Goal: Transaction & Acquisition: Purchase product/service

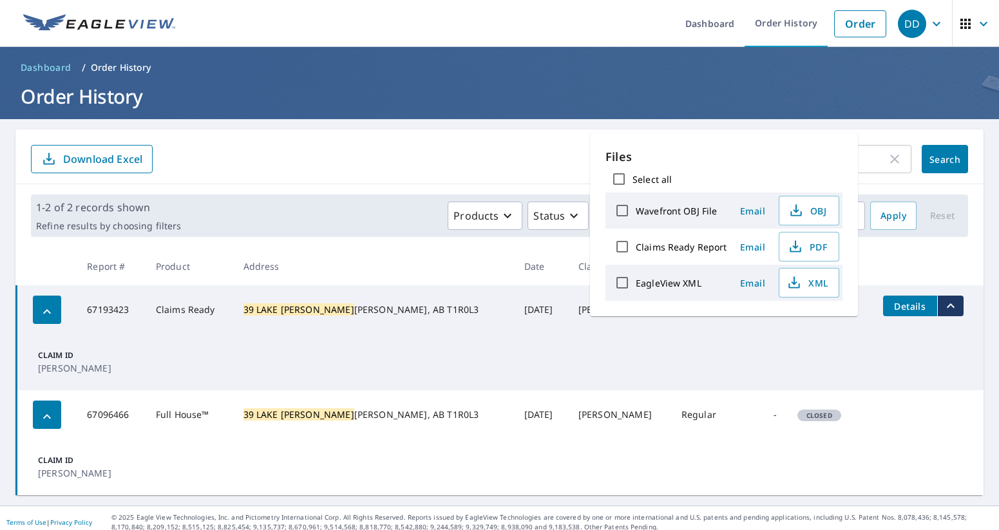
click at [863, 152] on input "39 lake bevan" at bounding box center [792, 159] width 189 height 36
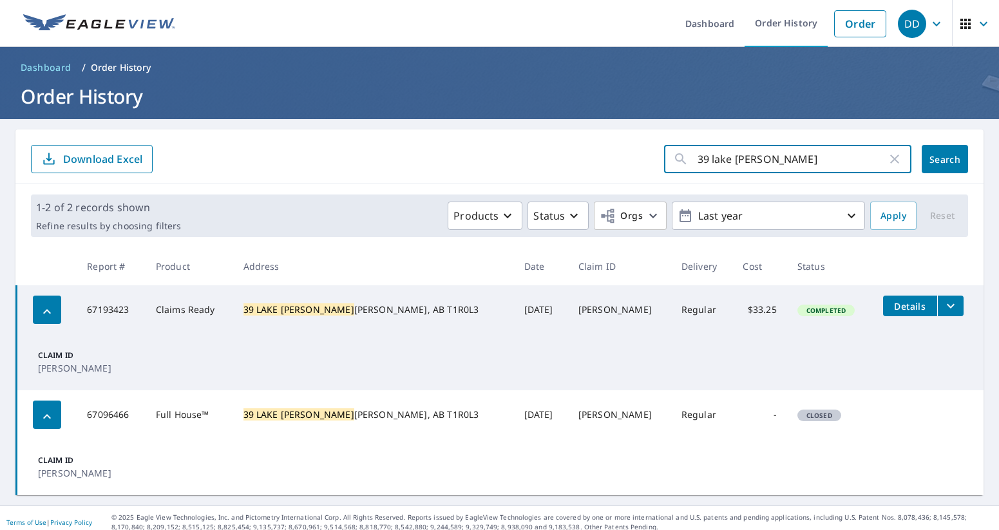
click at [894, 161] on icon "button" at bounding box center [895, 159] width 9 height 9
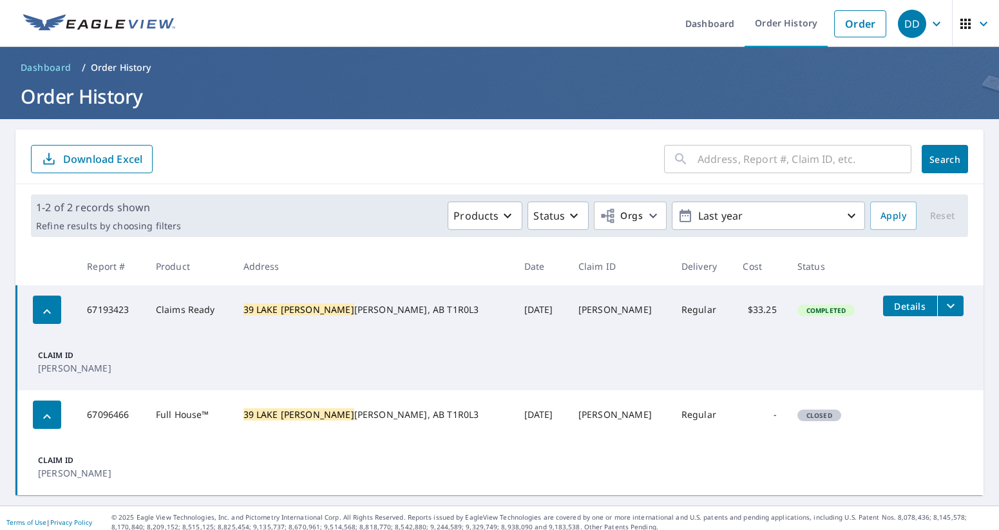
click at [128, 160] on p "Download Excel" at bounding box center [102, 159] width 79 height 14
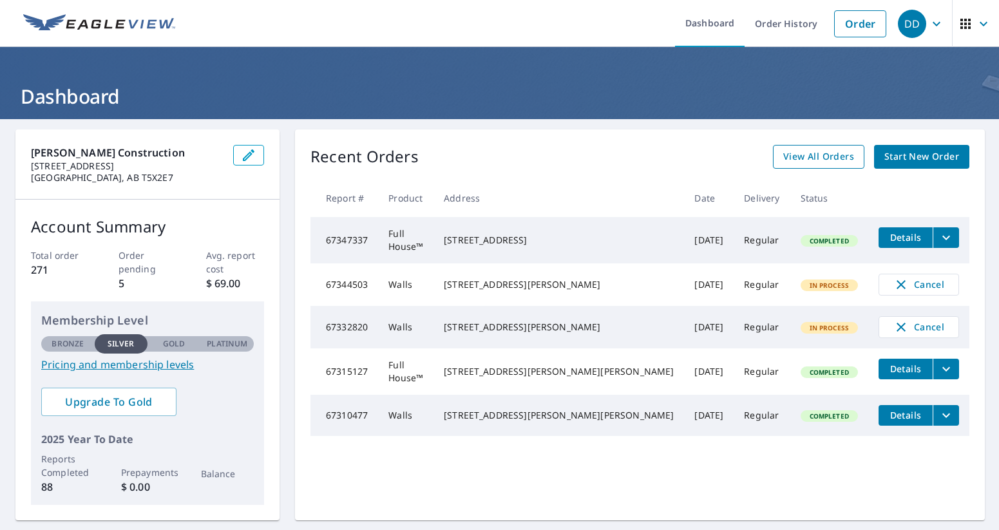
click at [818, 153] on span "View All Orders" at bounding box center [819, 157] width 71 height 16
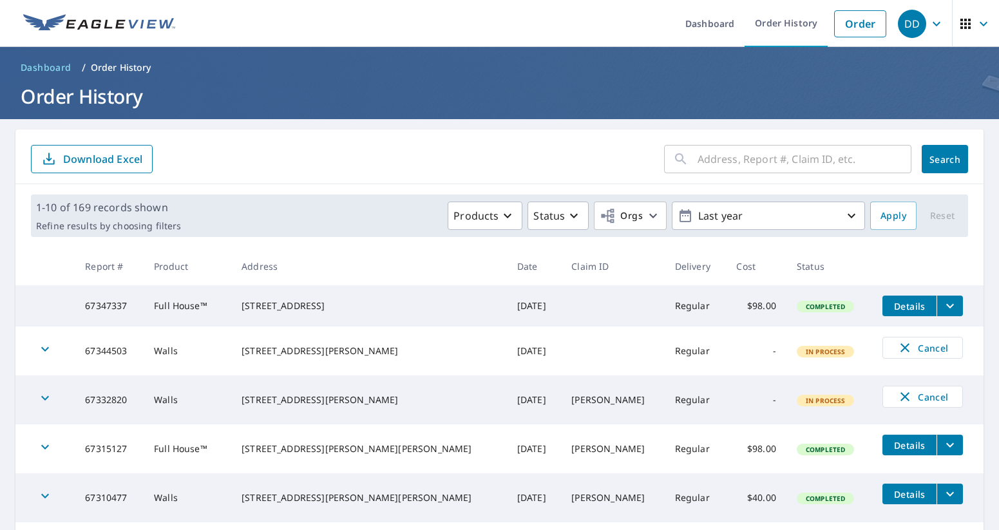
click at [722, 165] on input "text" at bounding box center [805, 159] width 214 height 36
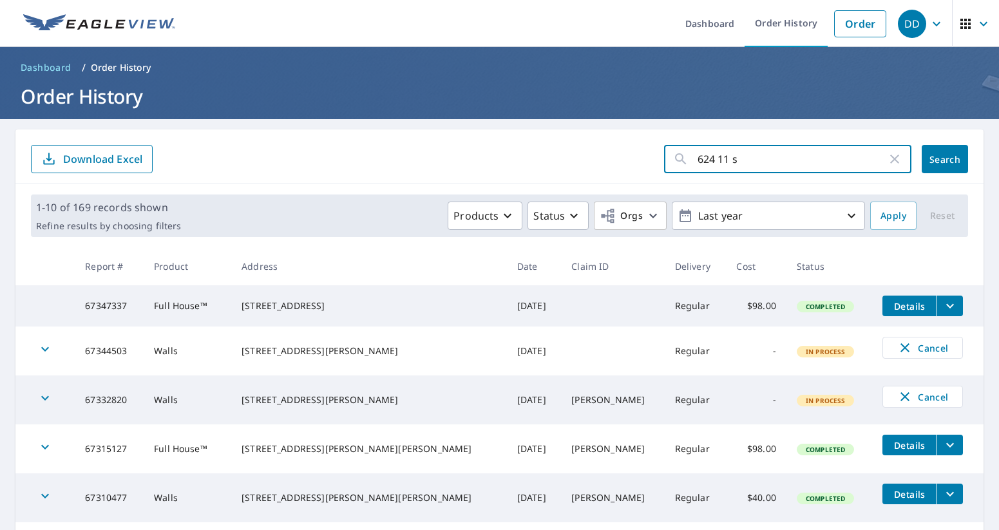
type input "624 11 st"
click at [945, 159] on button "Search" at bounding box center [945, 159] width 46 height 28
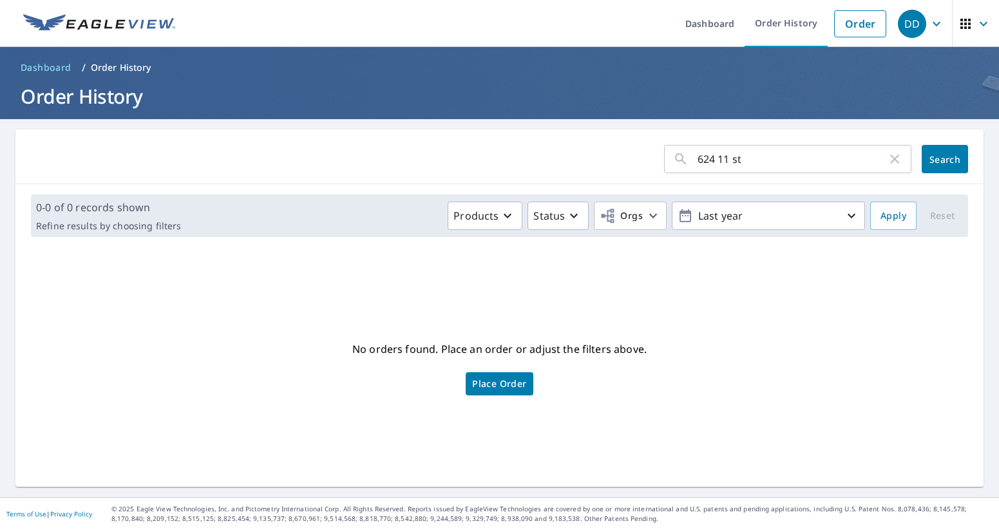
click at [735, 160] on input "624 11 st" at bounding box center [792, 159] width 189 height 36
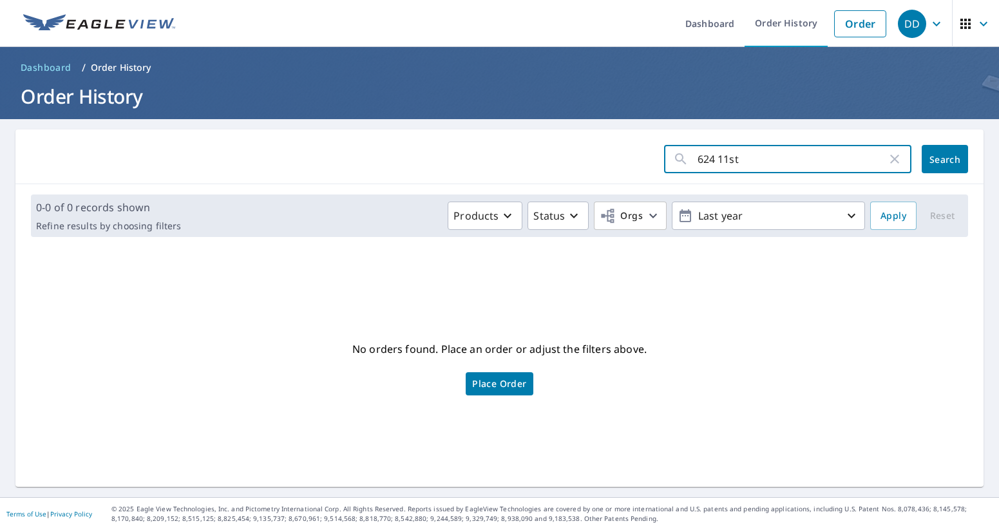
type input "624 11st"
click at [945, 159] on button "Search" at bounding box center [945, 159] width 46 height 28
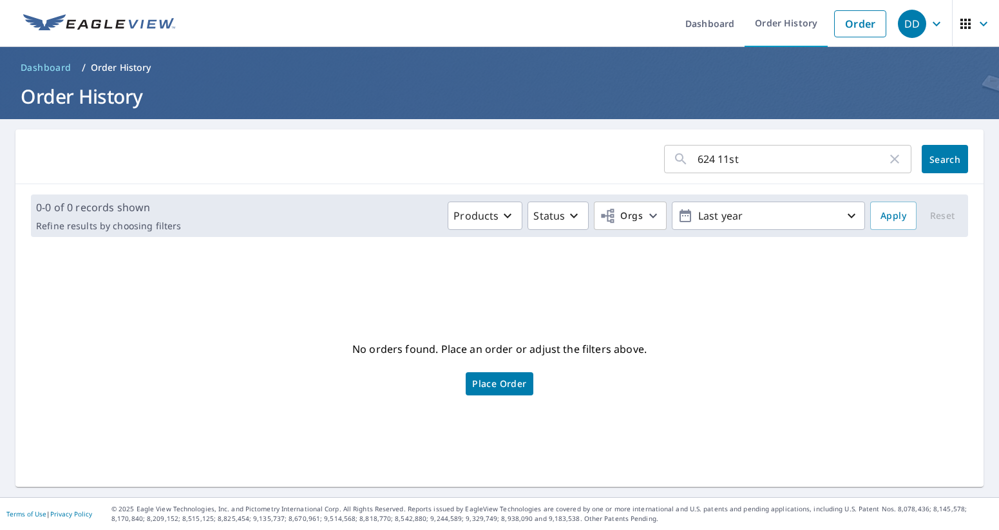
click at [719, 159] on input "624 11st" at bounding box center [792, 159] width 189 height 36
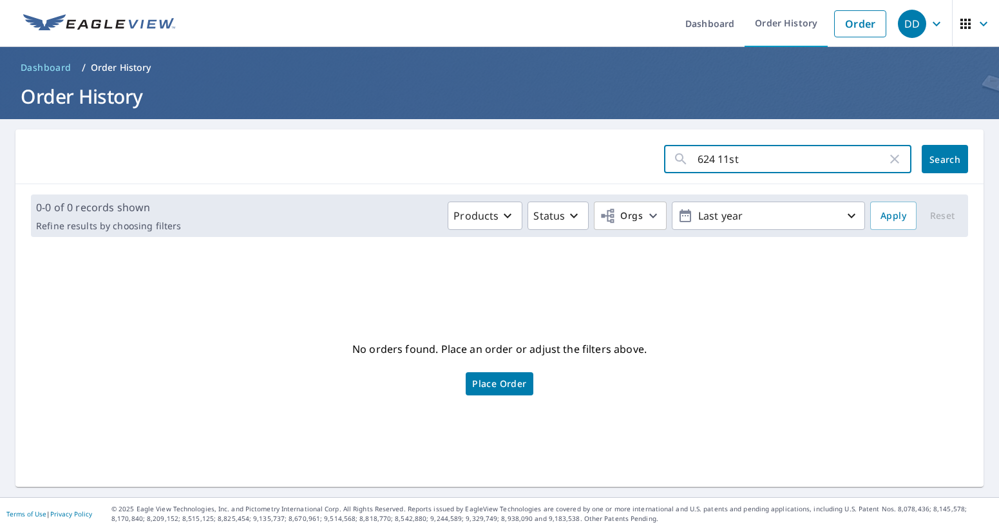
click at [755, 158] on input "624 11st" at bounding box center [792, 159] width 189 height 36
type input "banner"
click at [945, 159] on button "Search" at bounding box center [945, 159] width 46 height 28
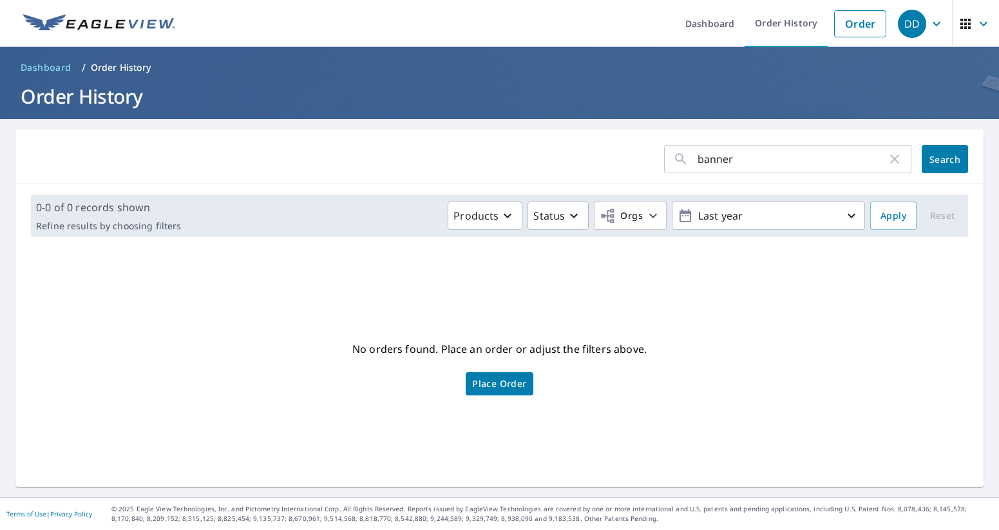
click at [824, 161] on input "banner" at bounding box center [792, 159] width 189 height 36
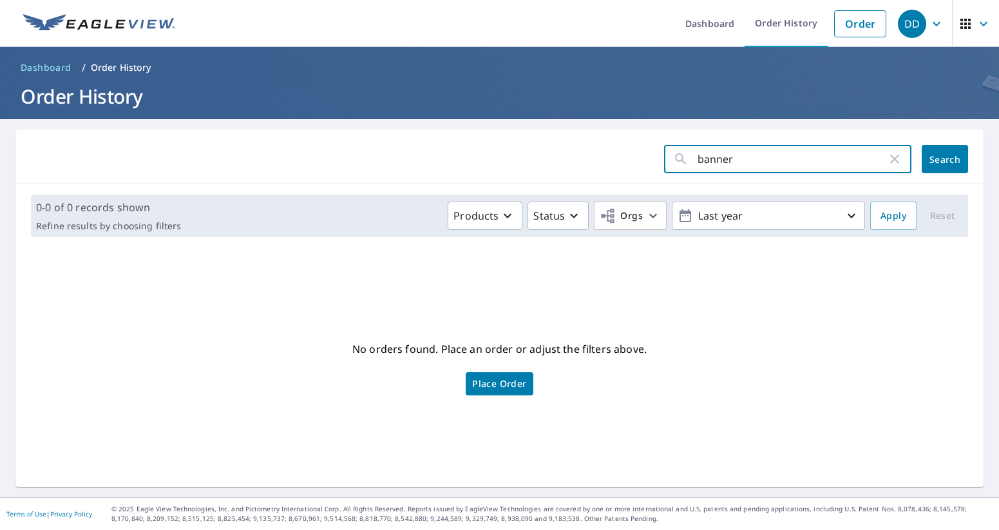
click at [824, 161] on input "banner" at bounding box center [792, 159] width 189 height 36
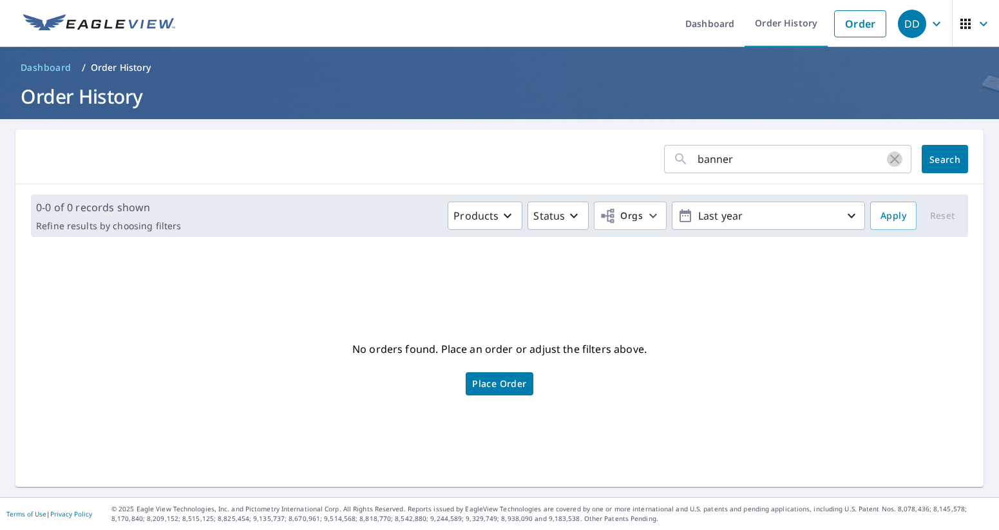
click at [893, 156] on icon "button" at bounding box center [894, 158] width 15 height 15
click at [939, 157] on span "Search" at bounding box center [945, 159] width 26 height 12
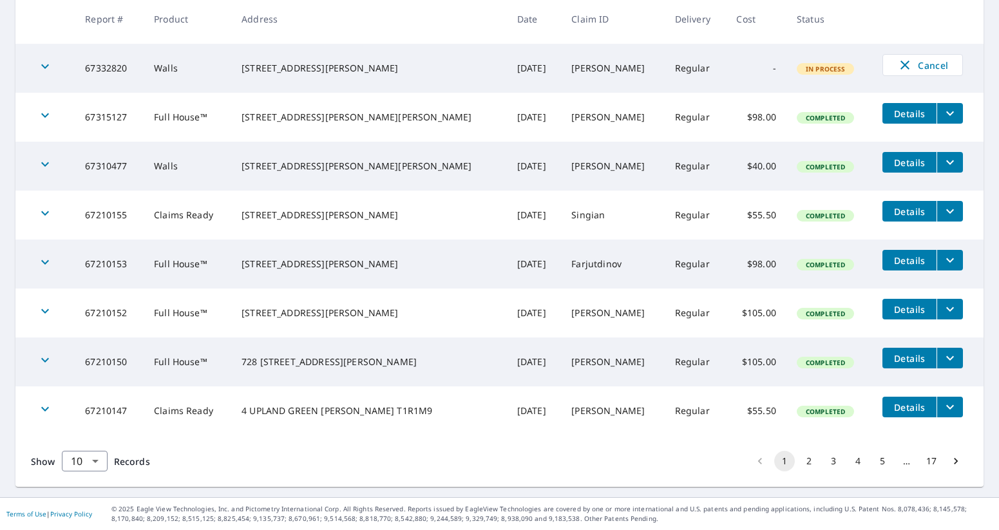
scroll to position [337, 0]
click at [813, 462] on button "2" at bounding box center [809, 461] width 21 height 21
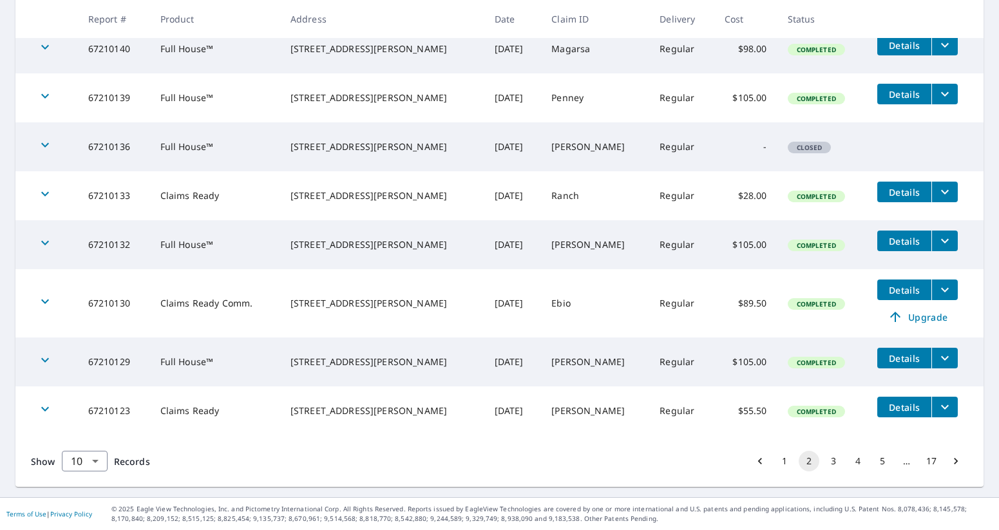
scroll to position [359, 0]
click at [836, 462] on button "3" at bounding box center [834, 461] width 21 height 21
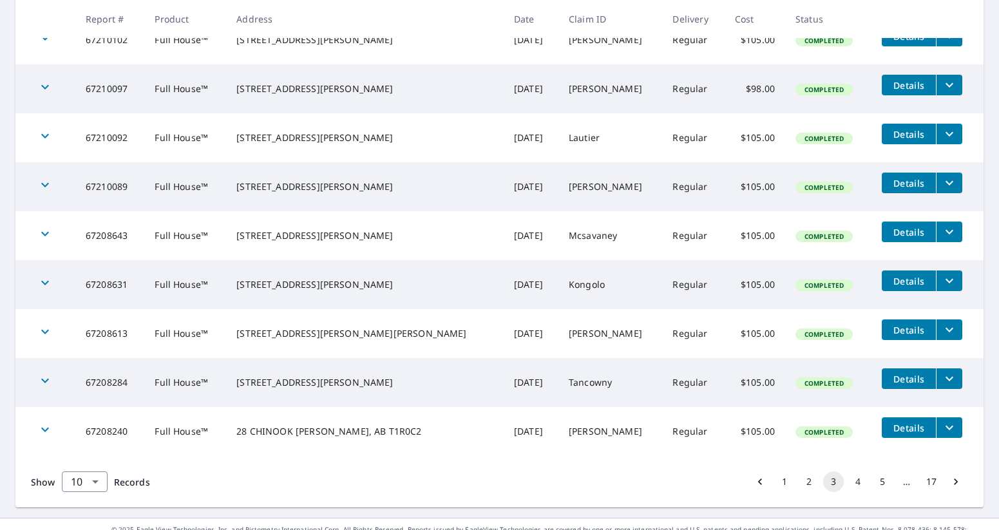
click at [861, 481] on button "4" at bounding box center [858, 482] width 21 height 21
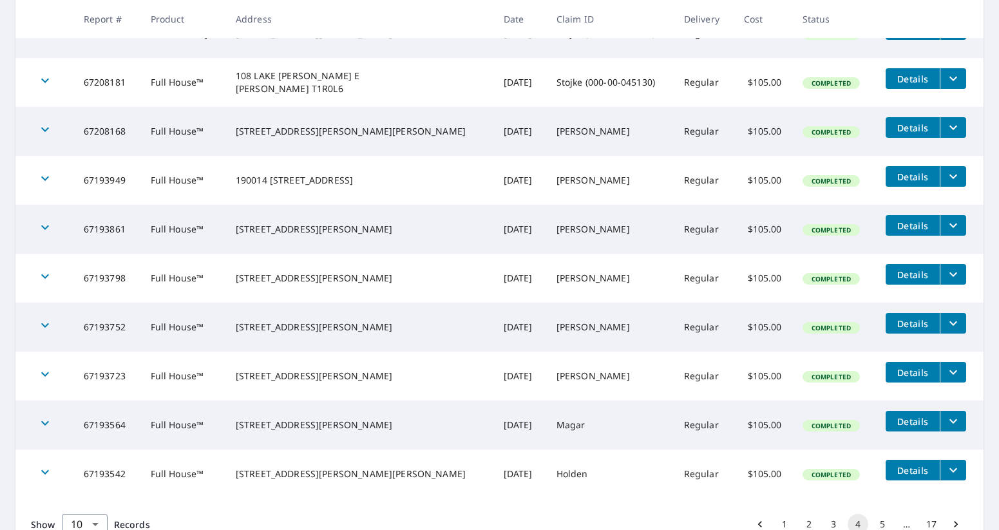
scroll to position [289, 0]
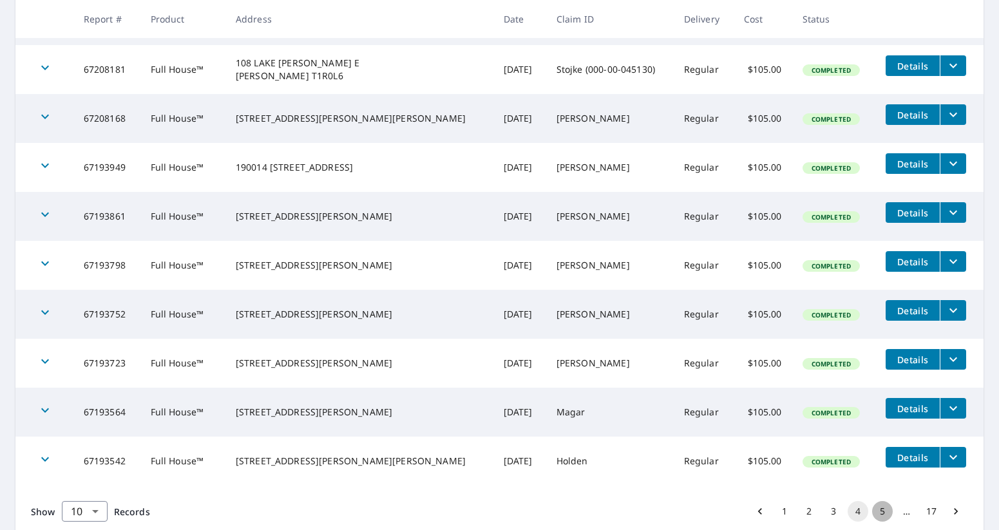
click at [879, 512] on button "5" at bounding box center [882, 511] width 21 height 21
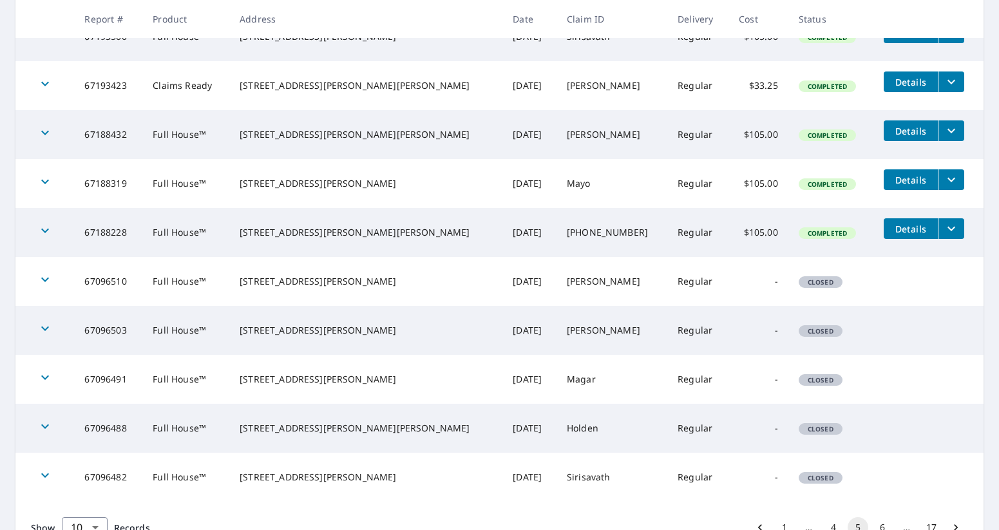
scroll to position [309, 0]
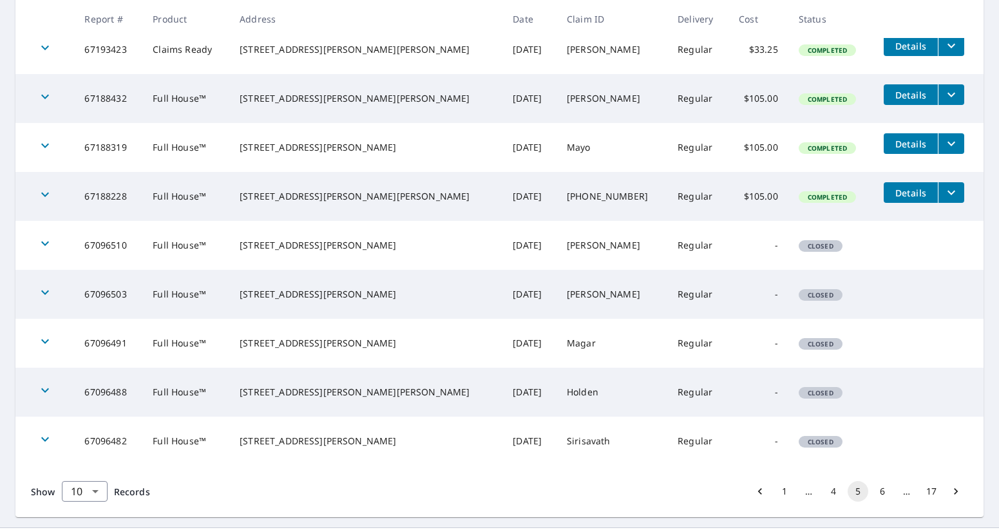
click at [878, 492] on button "6" at bounding box center [882, 491] width 21 height 21
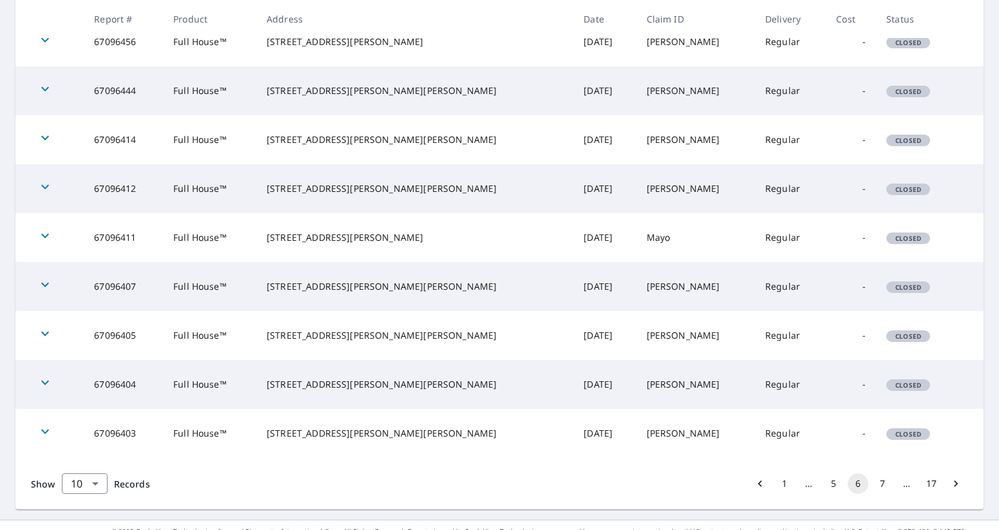
scroll to position [318, 0]
click at [885, 483] on button "7" at bounding box center [882, 482] width 21 height 21
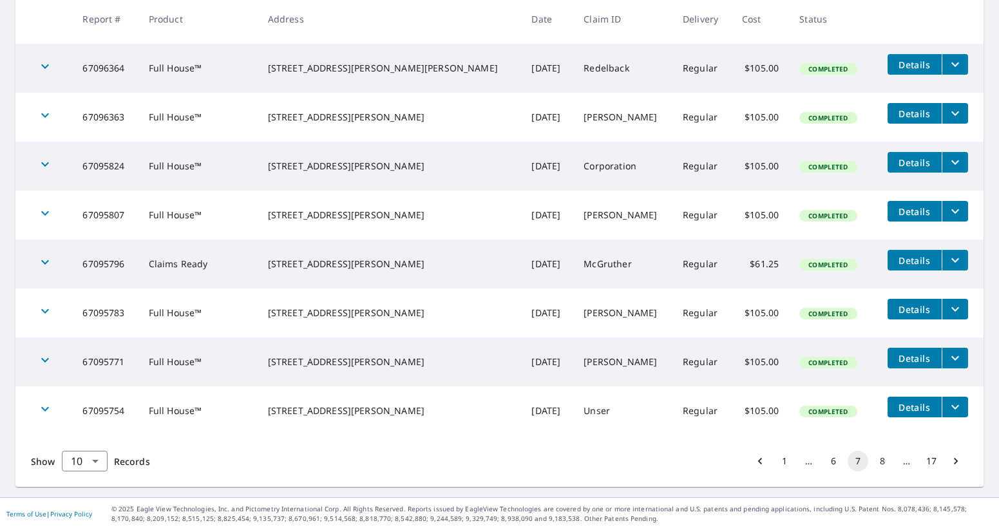
scroll to position [340, 0]
click at [876, 463] on button "8" at bounding box center [882, 461] width 21 height 21
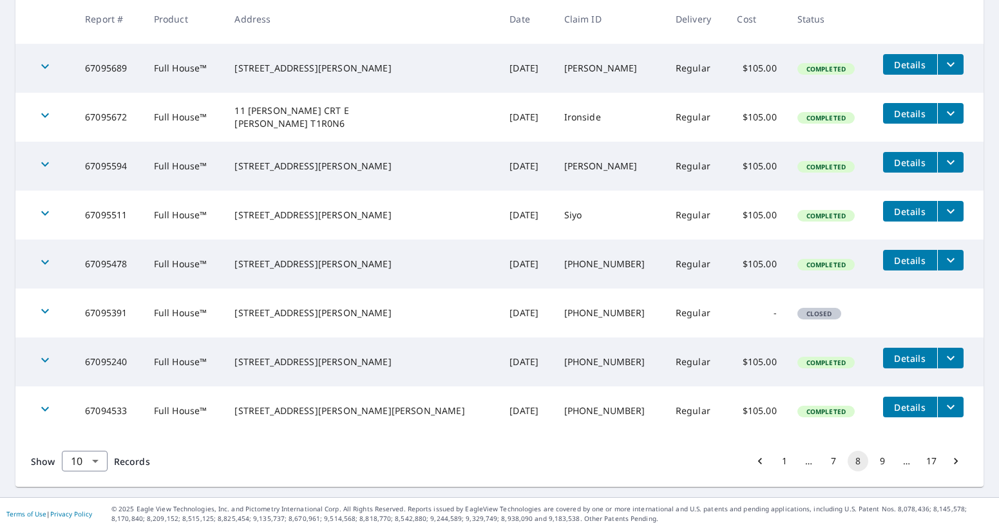
scroll to position [340, 0]
click at [877, 462] on button "9" at bounding box center [882, 461] width 21 height 21
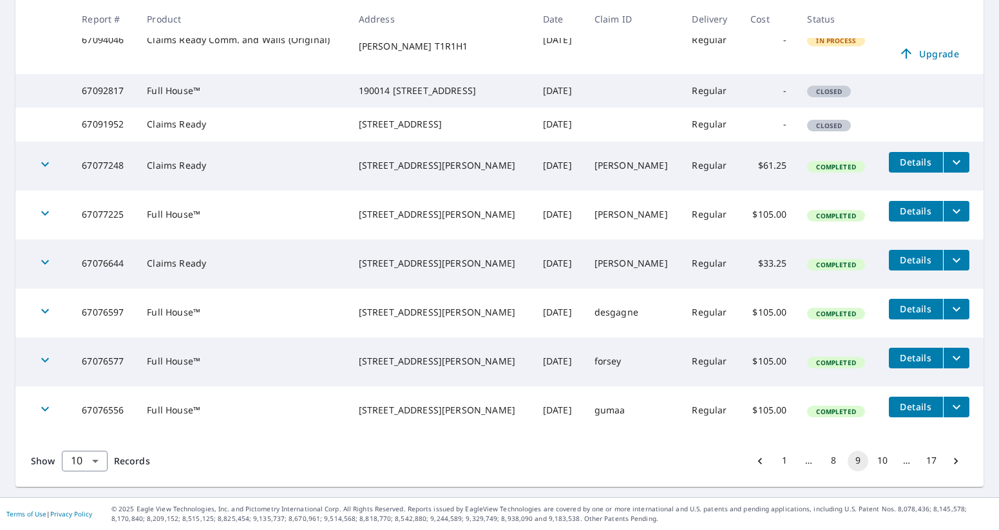
click at [880, 459] on button "10" at bounding box center [882, 461] width 21 height 21
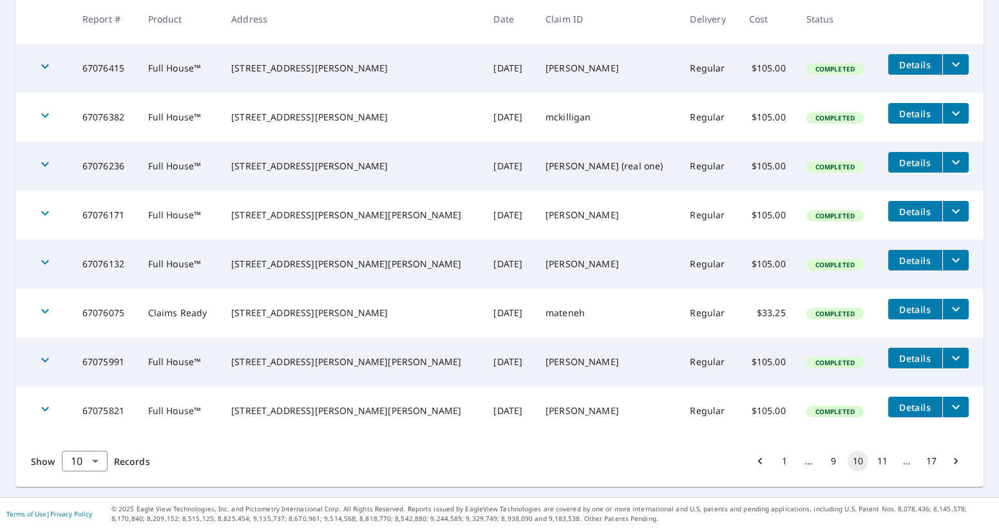
scroll to position [340, 0]
click at [885, 464] on button "11" at bounding box center [882, 461] width 21 height 21
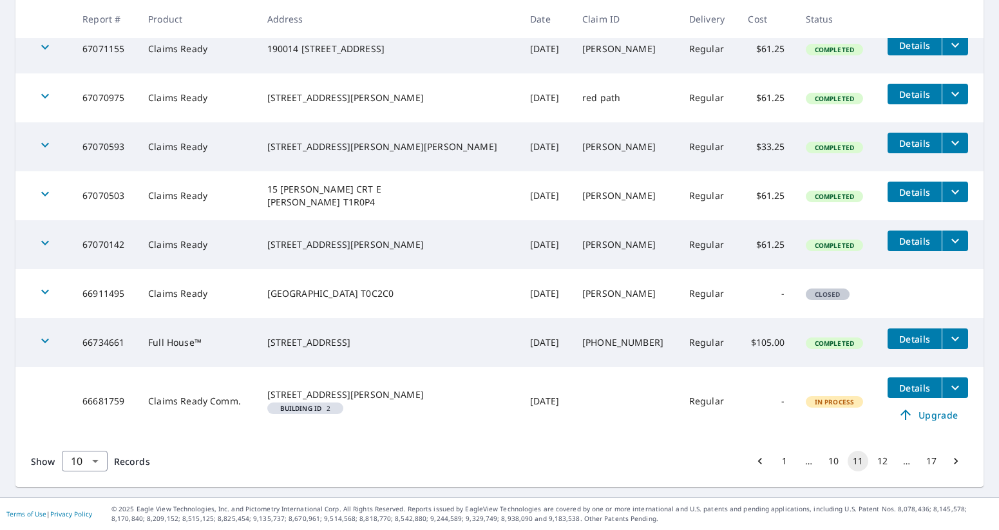
scroll to position [359, 0]
click at [881, 460] on button "12" at bounding box center [882, 461] width 21 height 21
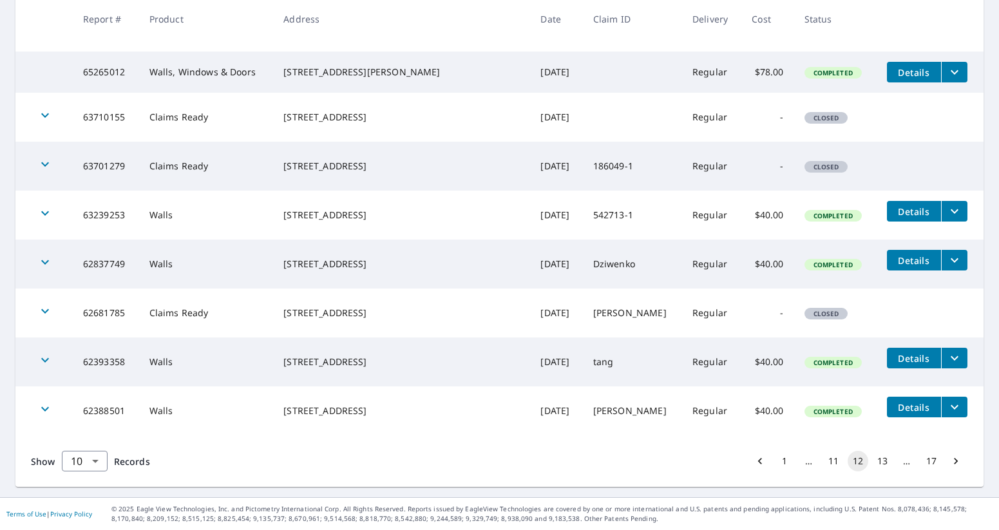
scroll to position [337, 0]
click at [882, 461] on button "13" at bounding box center [882, 461] width 21 height 21
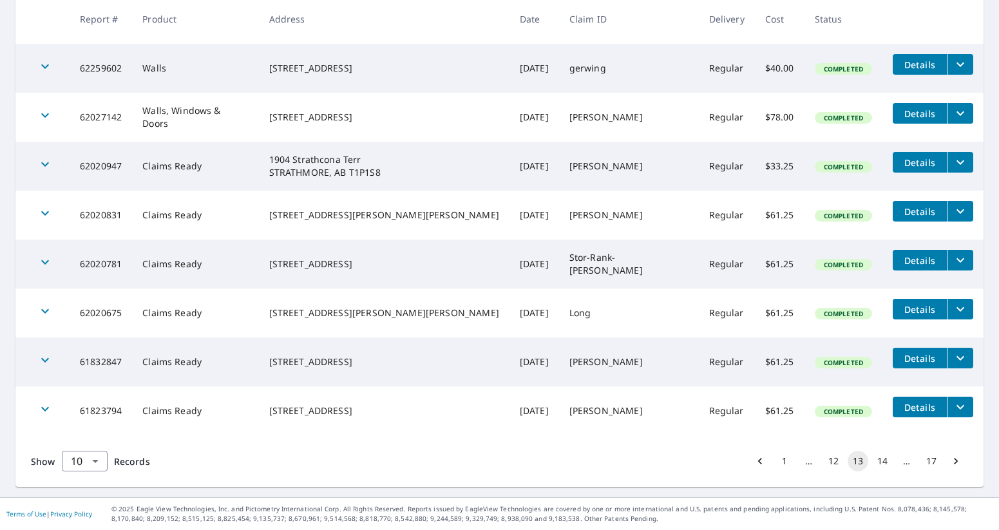
scroll to position [334, 0]
click at [785, 461] on button "1" at bounding box center [785, 461] width 21 height 21
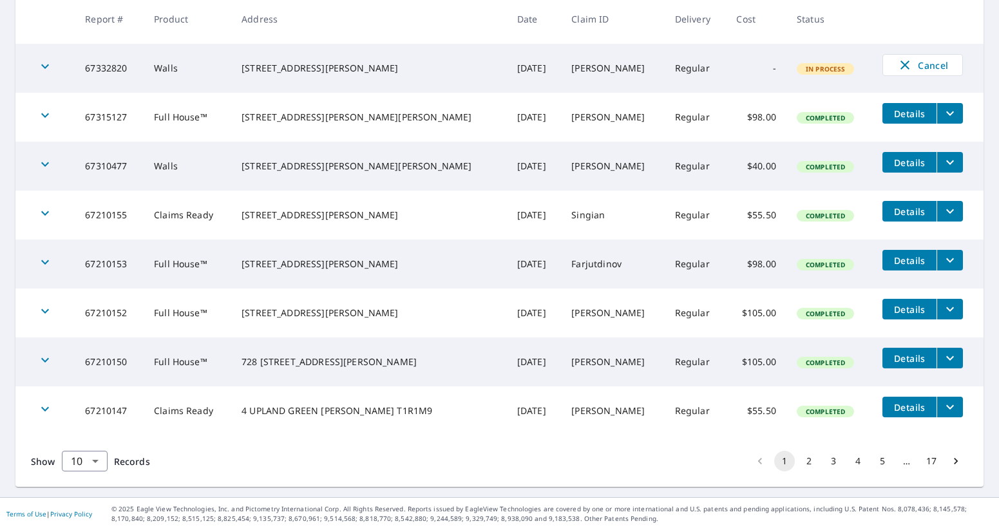
scroll to position [337, 0]
click at [880, 462] on button "5" at bounding box center [882, 461] width 21 height 21
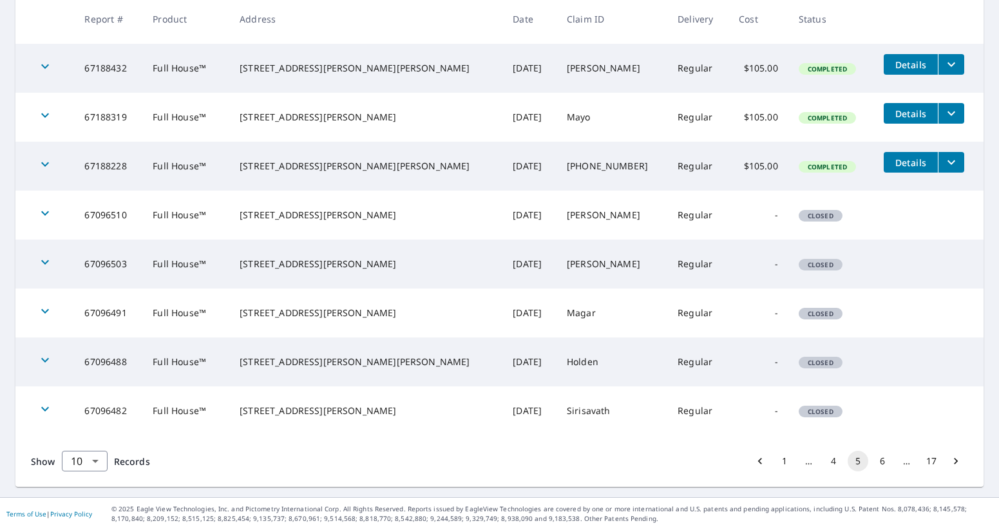
scroll to position [340, 0]
click at [886, 461] on button "6" at bounding box center [882, 461] width 21 height 21
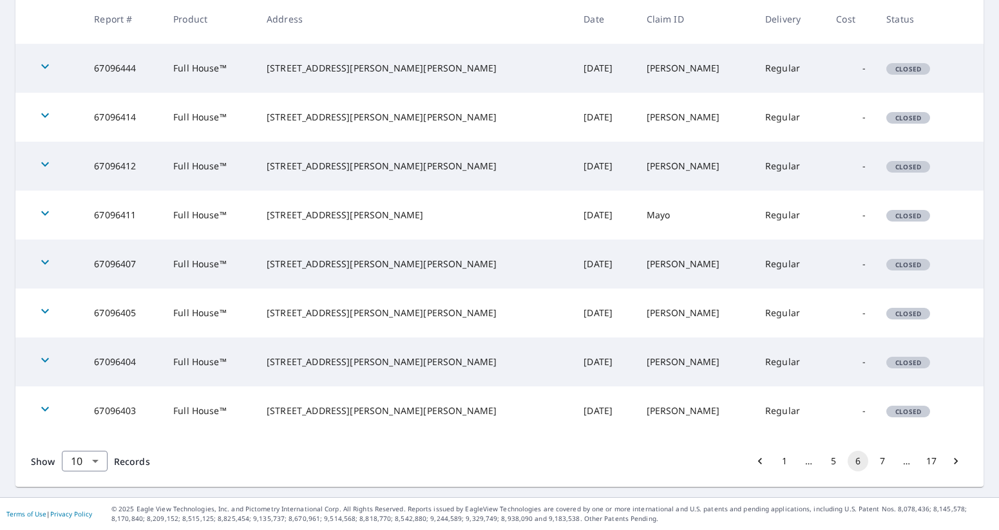
click at [878, 462] on button "7" at bounding box center [882, 461] width 21 height 21
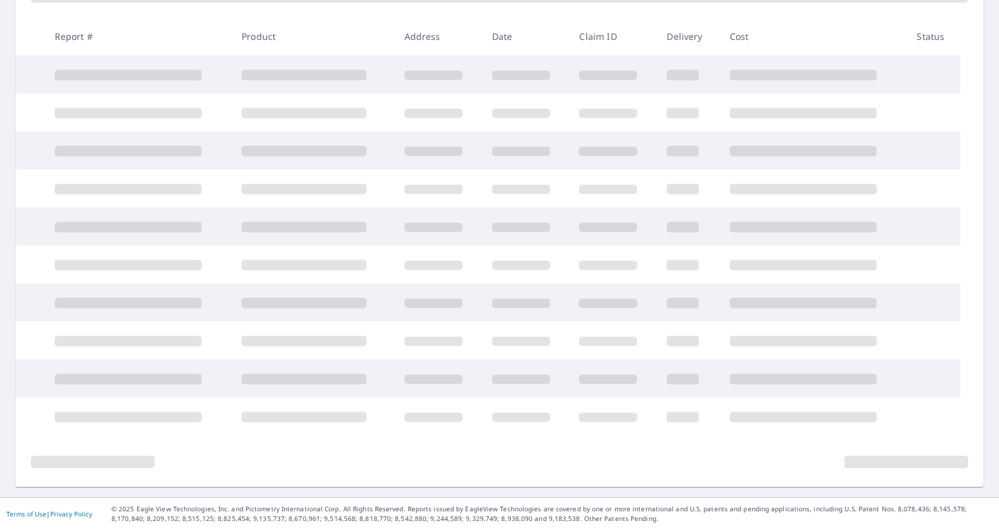
scroll to position [216, 0]
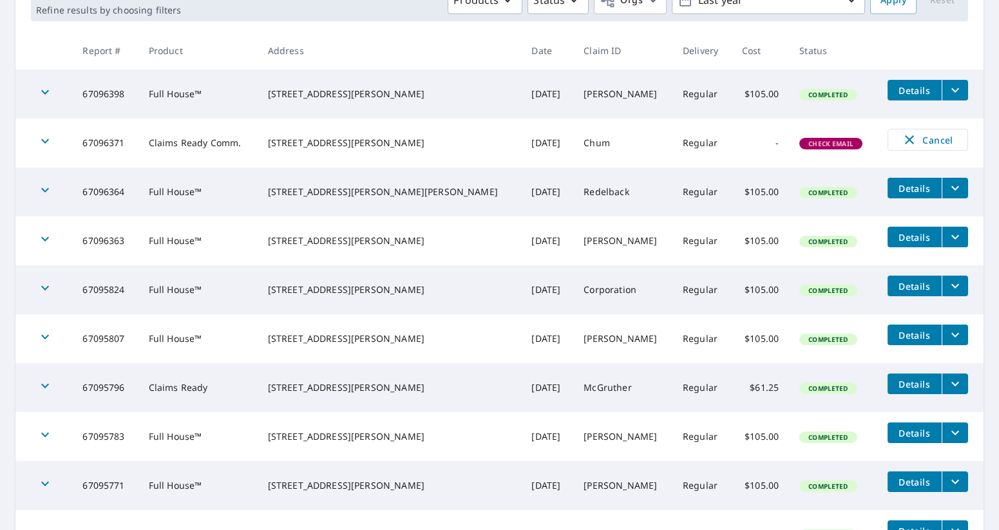
click at [816, 142] on span "Check Email" at bounding box center [831, 143] width 61 height 9
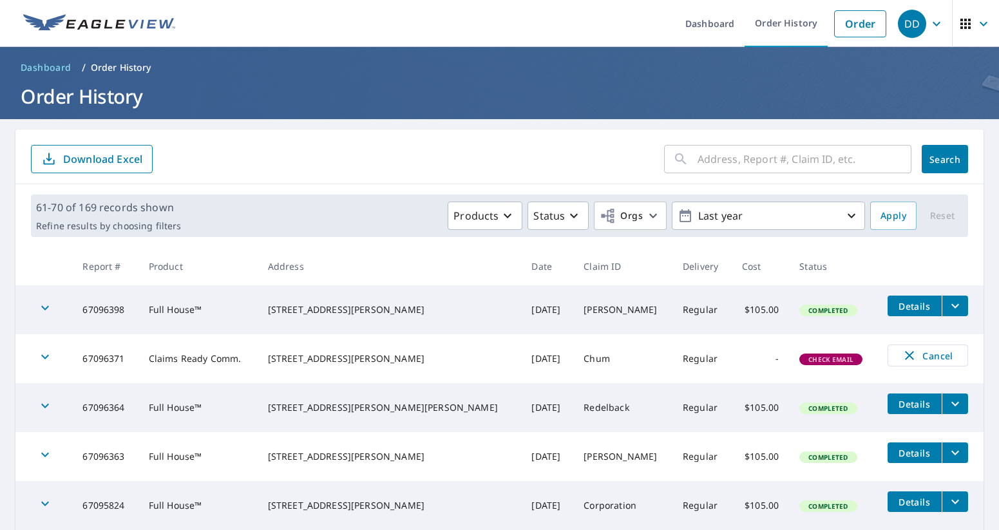
scroll to position [0, 0]
click at [872, 17] on link "Order" at bounding box center [860, 23] width 52 height 27
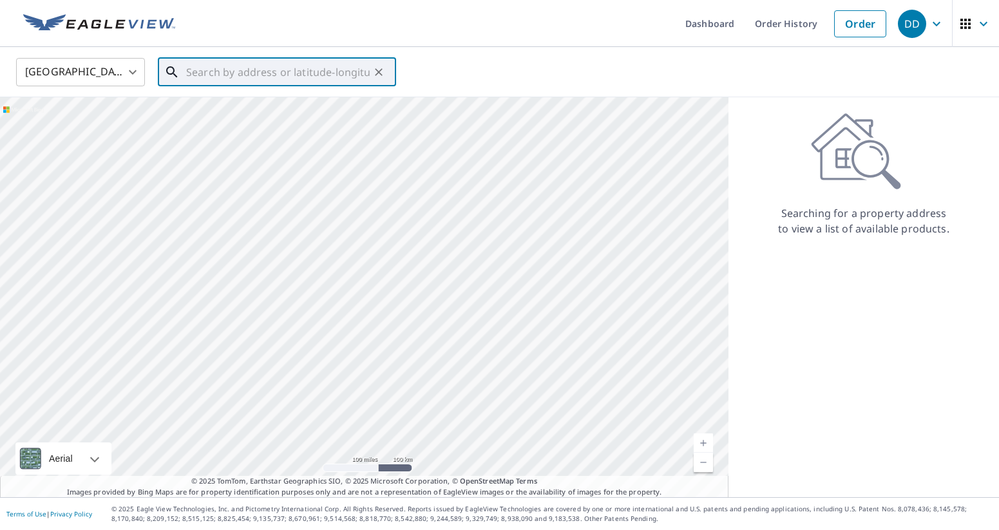
click at [233, 77] on input "text" at bounding box center [278, 72] width 184 height 36
type input "b"
click at [133, 70] on body "DD DD Dashboard Order History Cancel Order DD United States US ​ b ​ Aerial Roa…" at bounding box center [499, 265] width 999 height 530
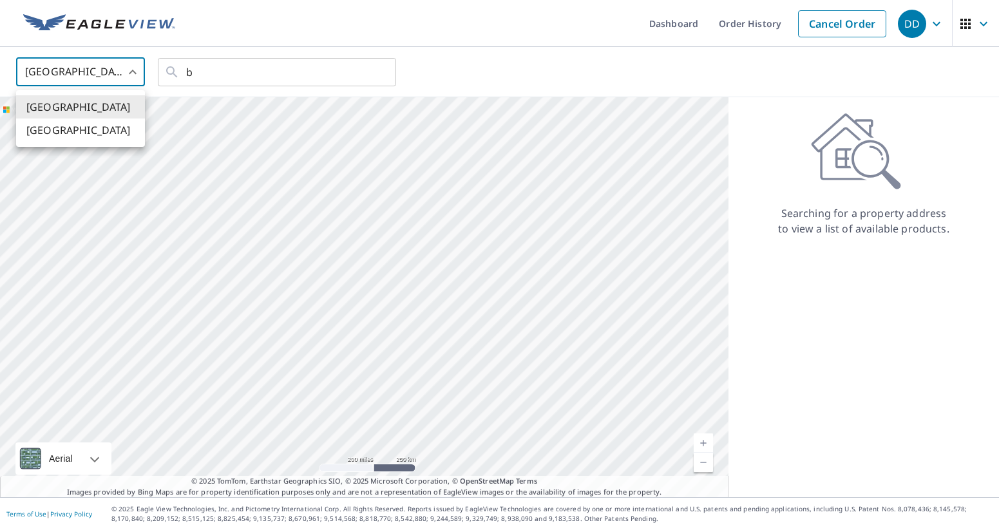
click at [99, 126] on li "[GEOGRAPHIC_DATA]" at bounding box center [80, 130] width 129 height 23
type input "CA"
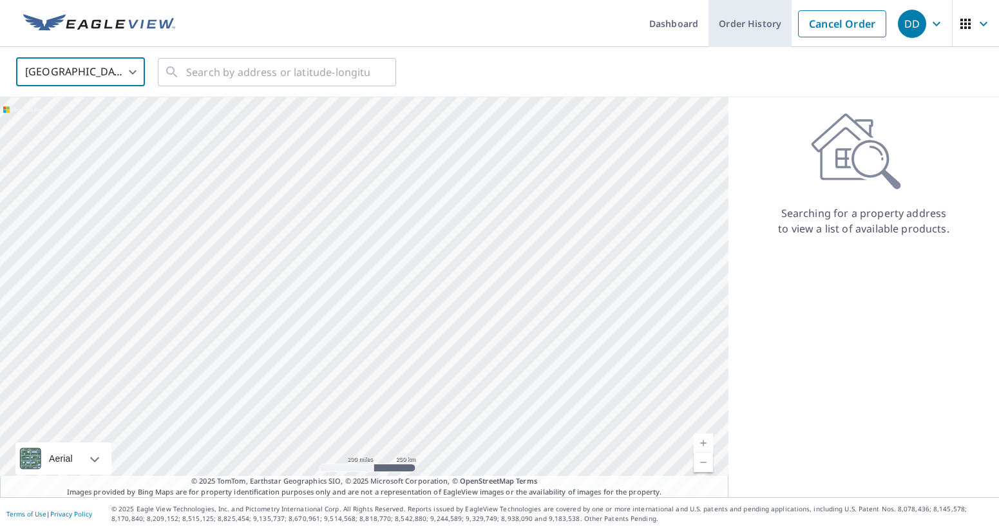
click at [727, 24] on link "Order History" at bounding box center [750, 23] width 83 height 47
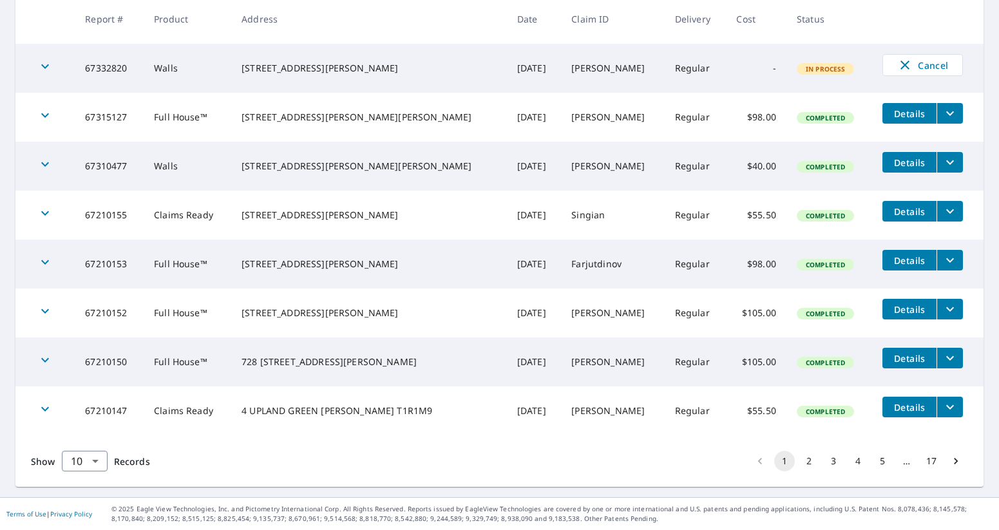
scroll to position [337, 0]
click at [814, 462] on button "2" at bounding box center [809, 461] width 21 height 21
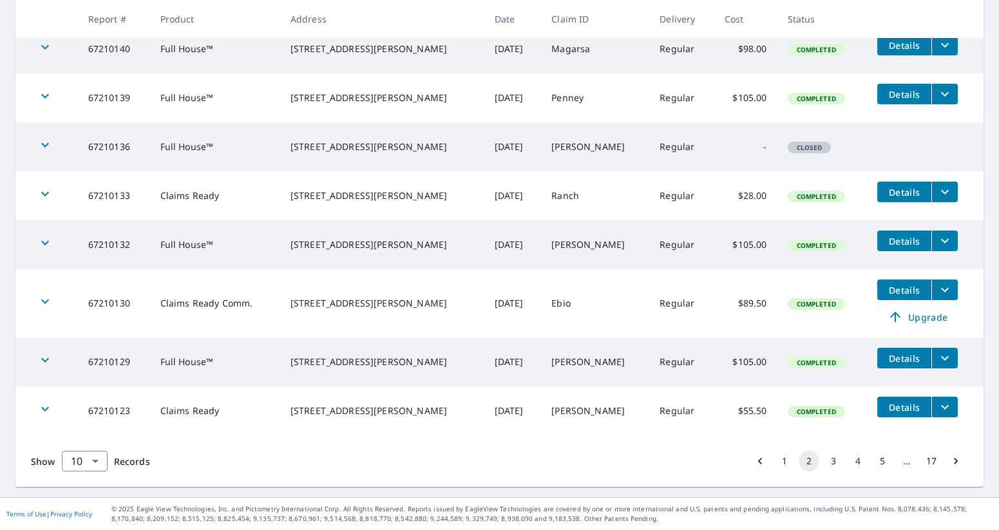
scroll to position [359, 0]
click at [834, 461] on button "3" at bounding box center [834, 461] width 21 height 21
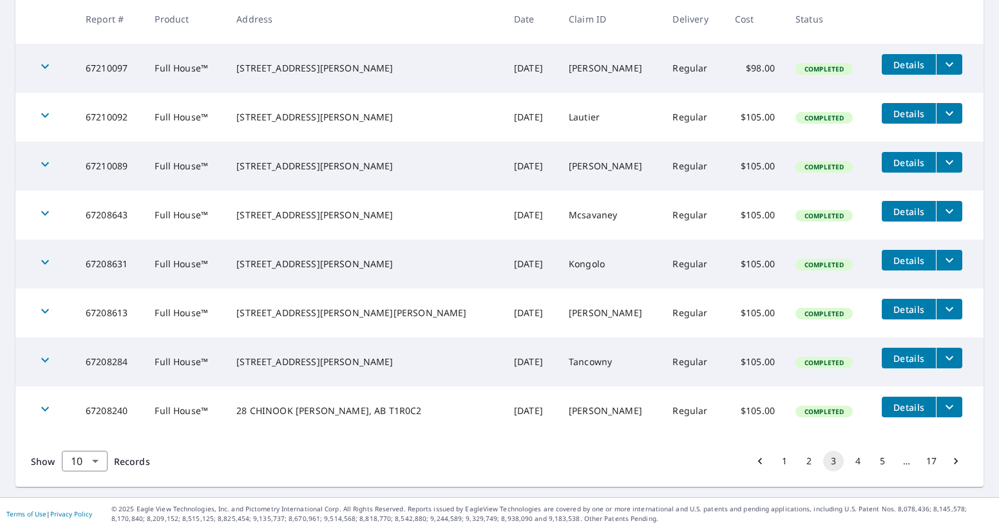
scroll to position [340, 0]
click at [854, 458] on button "4" at bounding box center [858, 461] width 21 height 21
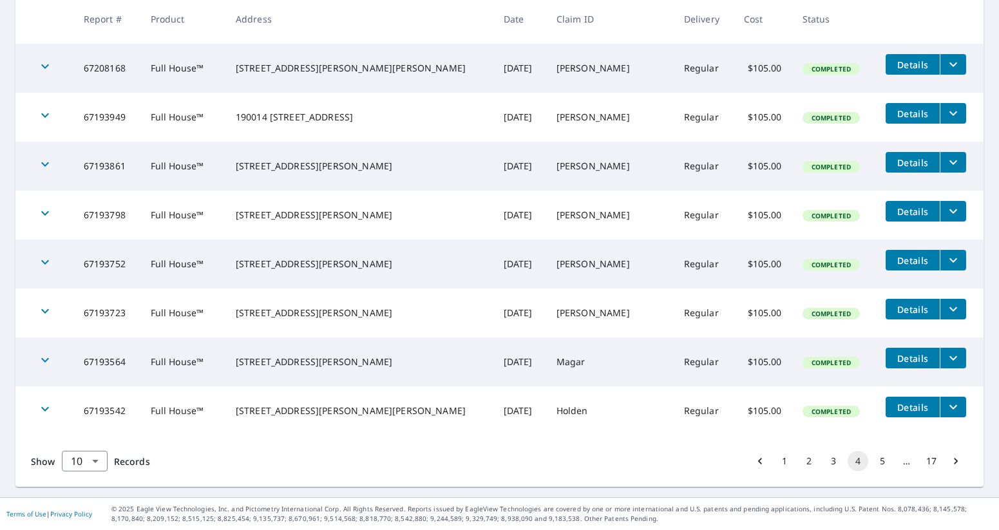
scroll to position [340, 0]
click at [882, 464] on button "5" at bounding box center [882, 461] width 21 height 21
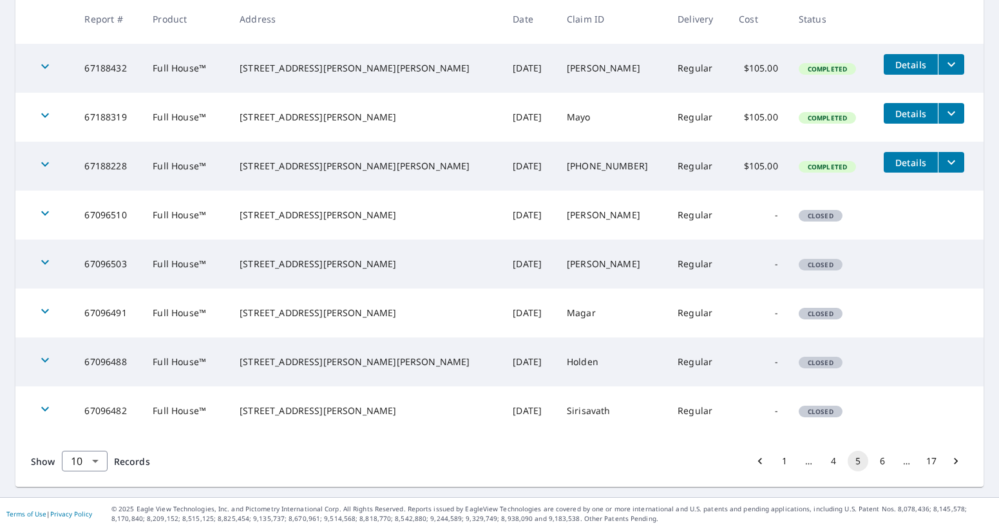
scroll to position [340, 0]
click at [885, 461] on button "6" at bounding box center [882, 461] width 21 height 21
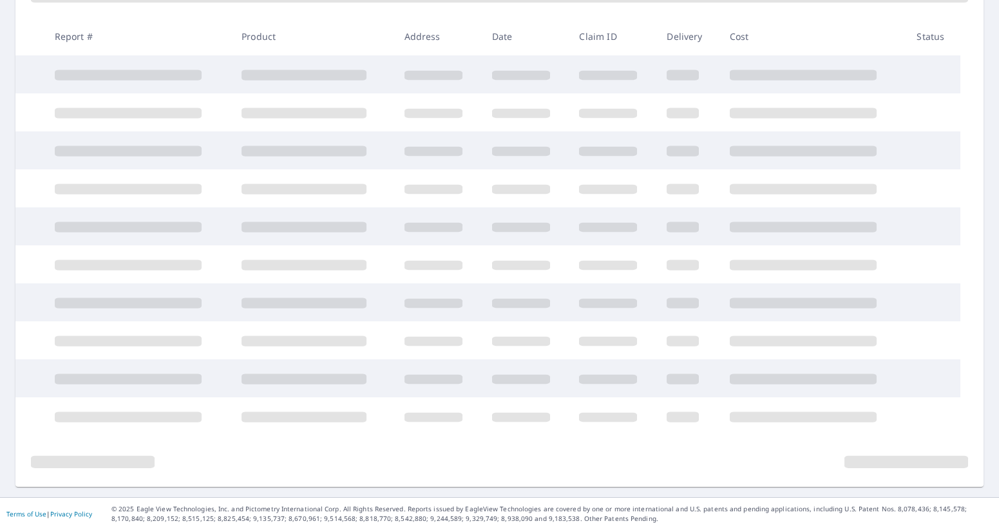
scroll to position [216, 0]
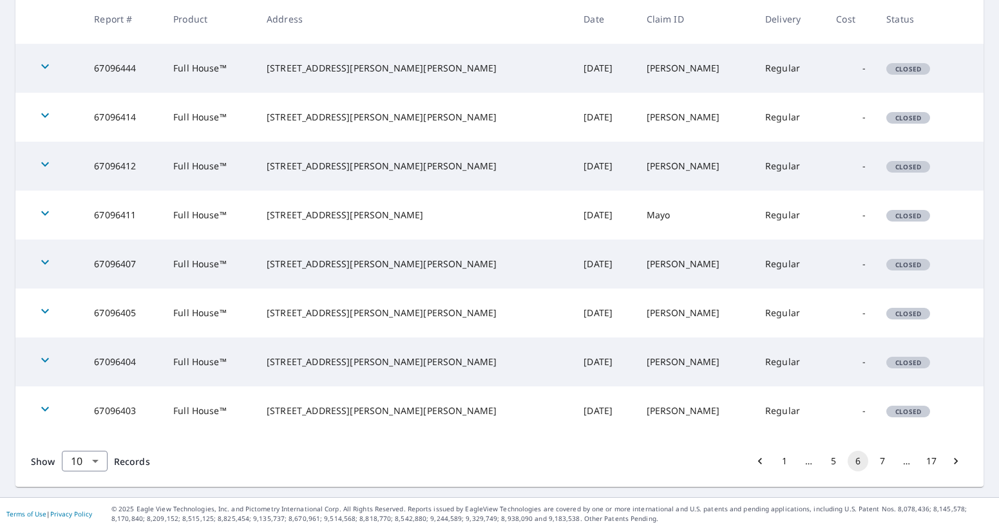
click at [882, 459] on button "7" at bounding box center [882, 461] width 21 height 21
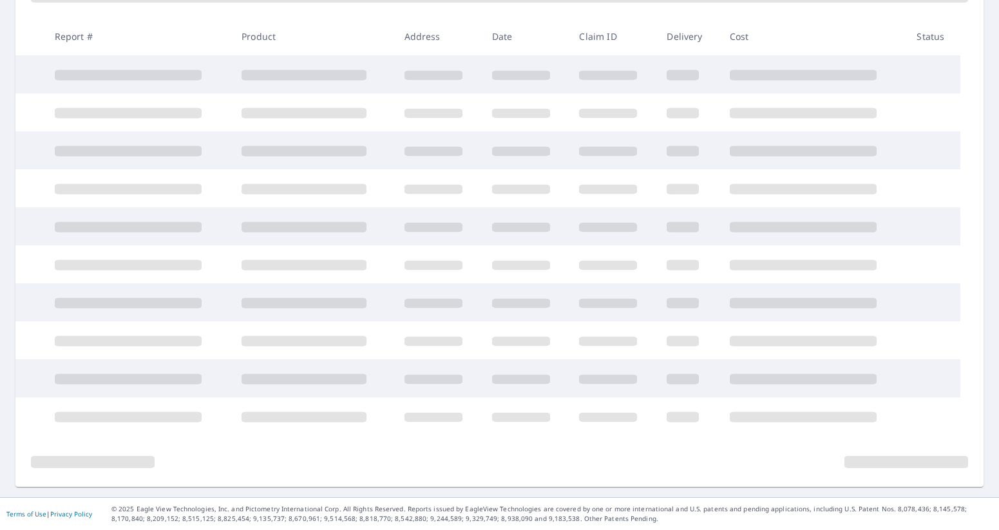
scroll to position [216, 0]
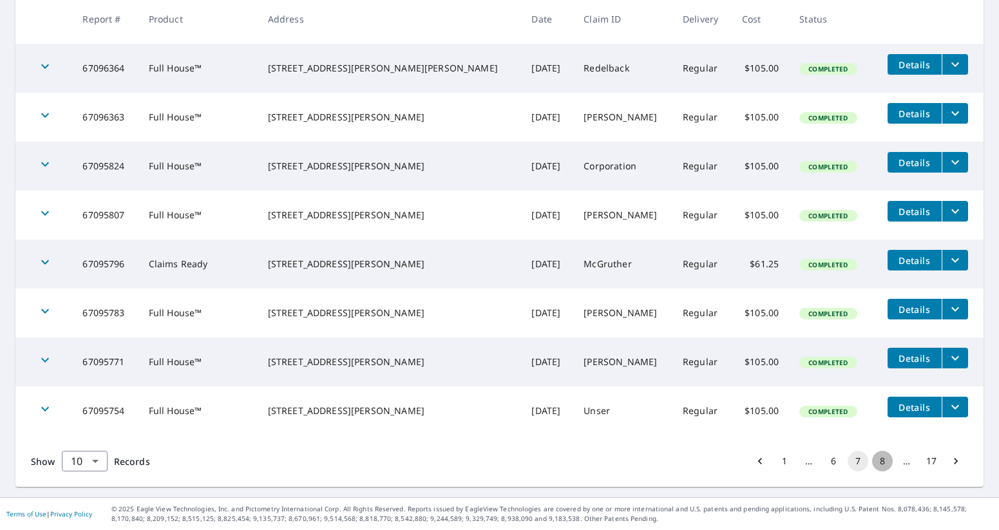
click at [885, 464] on button "8" at bounding box center [882, 461] width 21 height 21
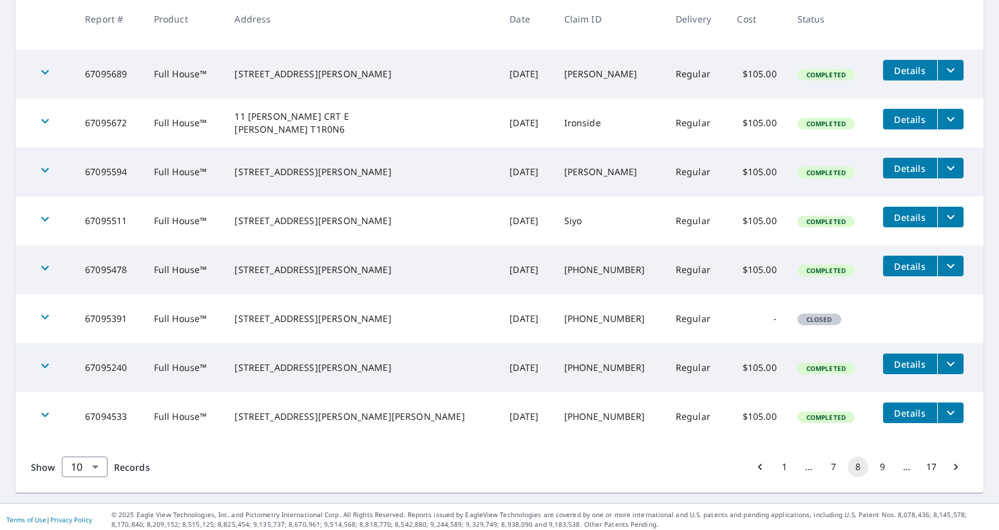
scroll to position [333, 0]
click at [834, 468] on button "7" at bounding box center [834, 468] width 21 height 21
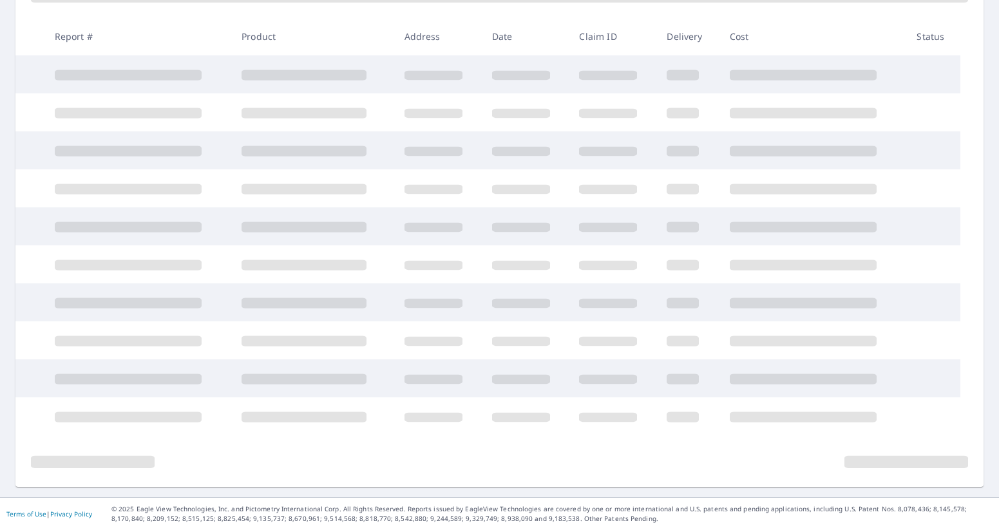
scroll to position [216, 0]
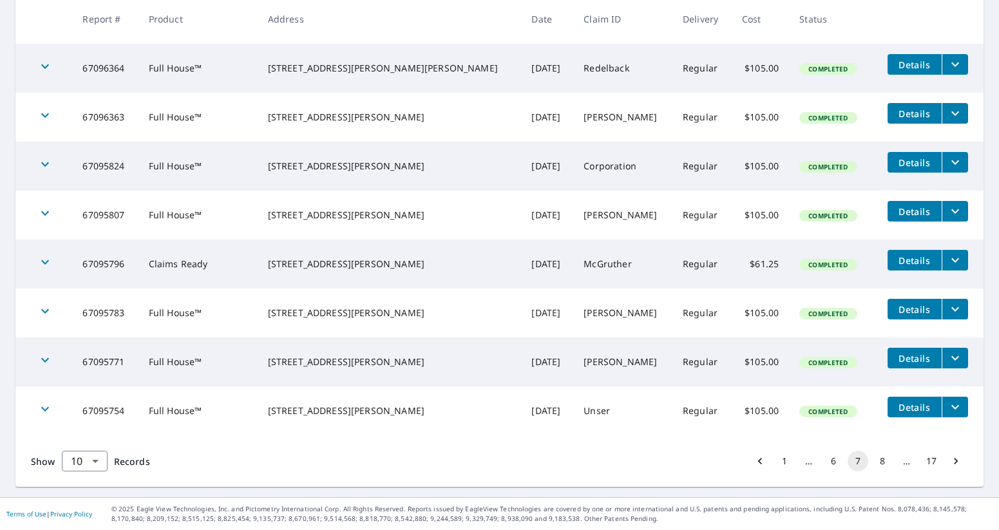
click at [833, 470] on button "6" at bounding box center [834, 461] width 21 height 21
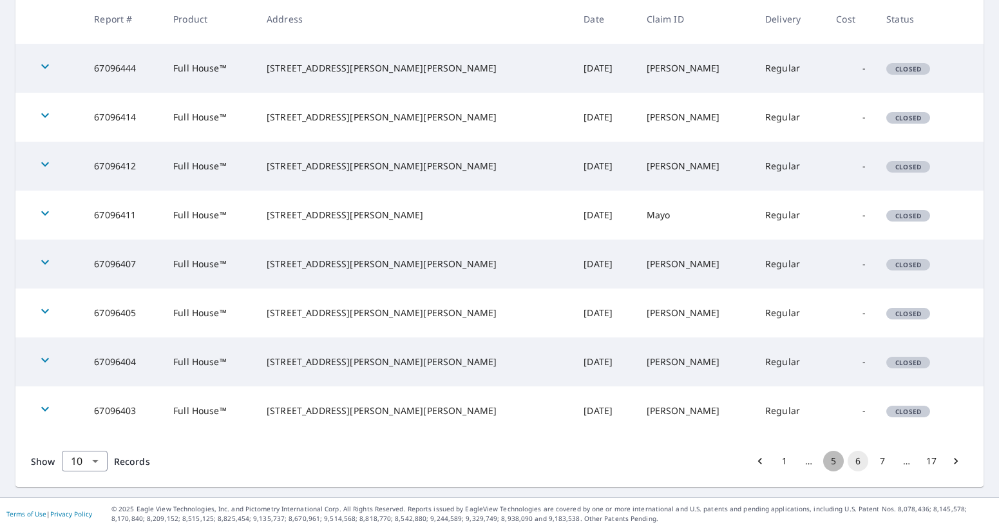
click at [831, 463] on button "5" at bounding box center [834, 461] width 21 height 21
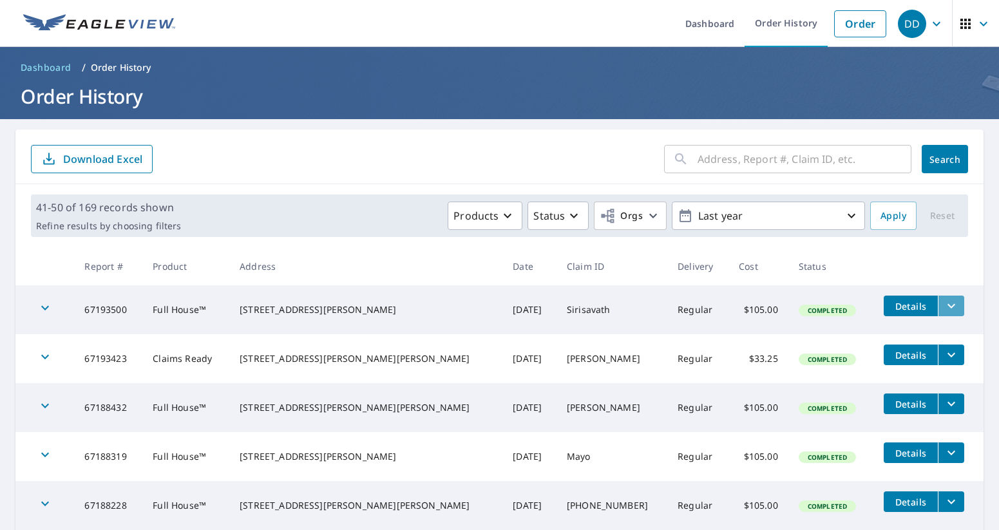
click at [944, 306] on icon "filesDropdownBtn-67193500" at bounding box center [951, 305] width 15 height 15
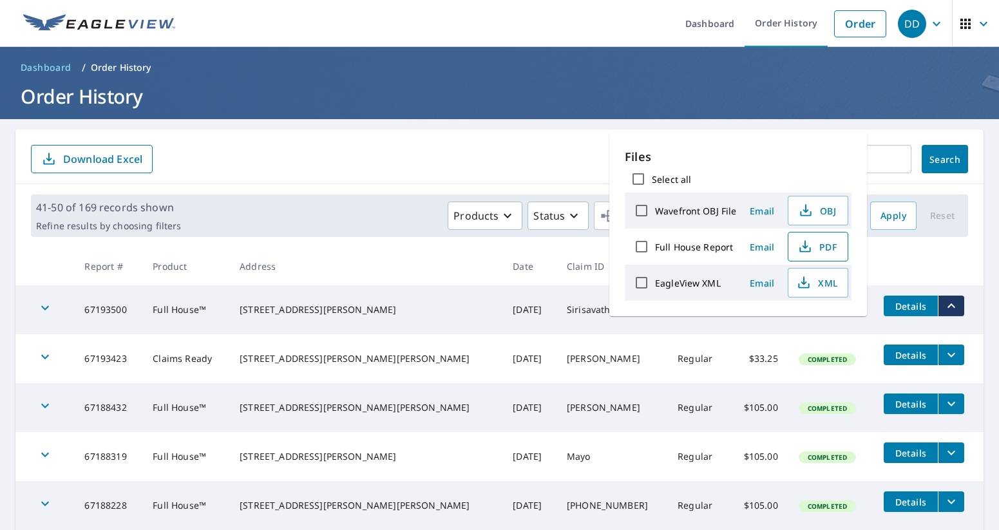
click at [811, 247] on icon "button" at bounding box center [805, 246] width 15 height 15
click at [872, 156] on input "text" at bounding box center [805, 159] width 214 height 36
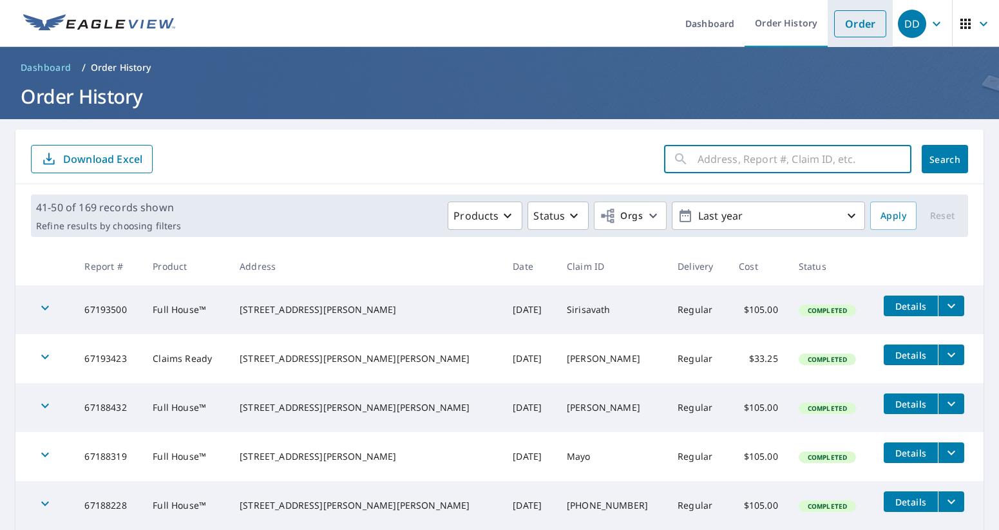
click at [868, 29] on link "Order" at bounding box center [860, 23] width 52 height 27
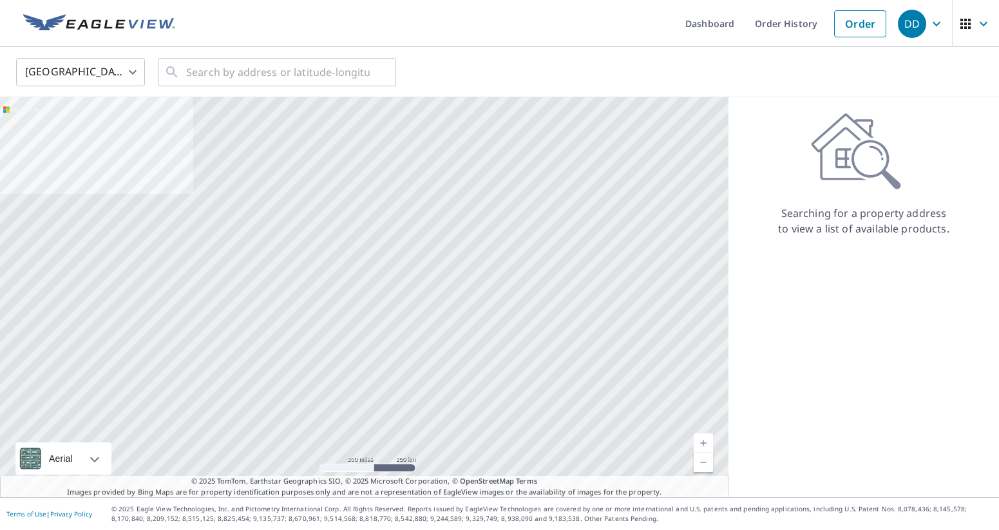
click at [135, 75] on body "DD DD Dashboard Order History Order DD United States US ​ ​ Aerial Road A stand…" at bounding box center [499, 265] width 999 height 530
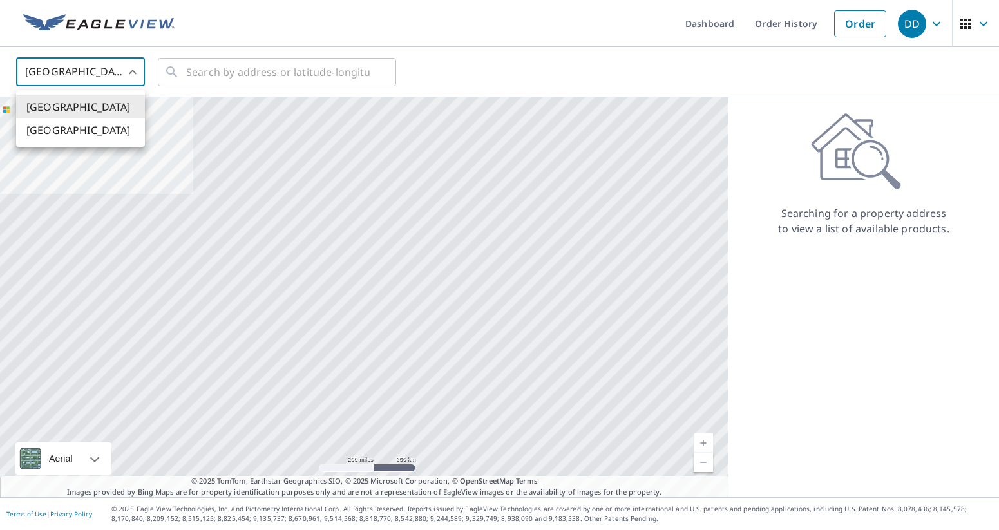
click at [102, 132] on li "[GEOGRAPHIC_DATA]" at bounding box center [80, 130] width 129 height 23
type input "CA"
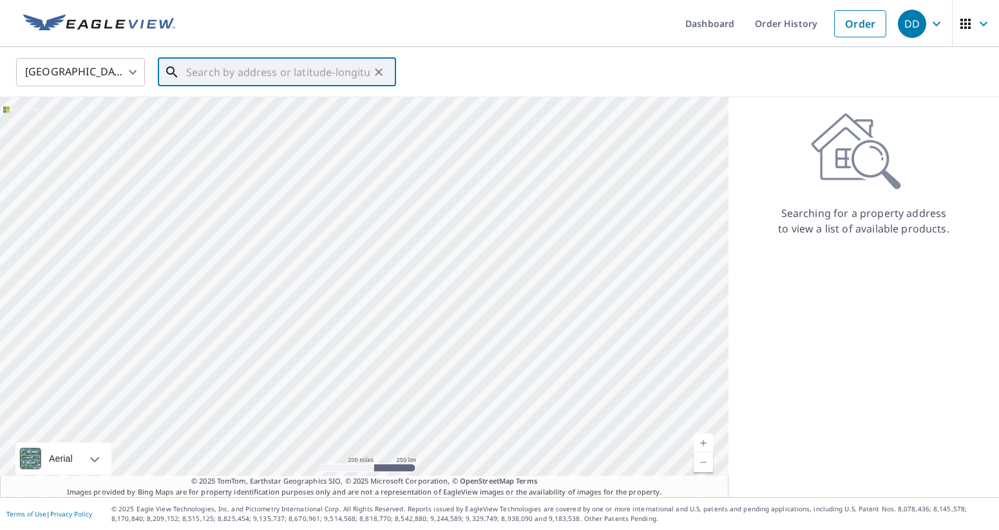
click at [229, 82] on input "text" at bounding box center [278, 72] width 184 height 36
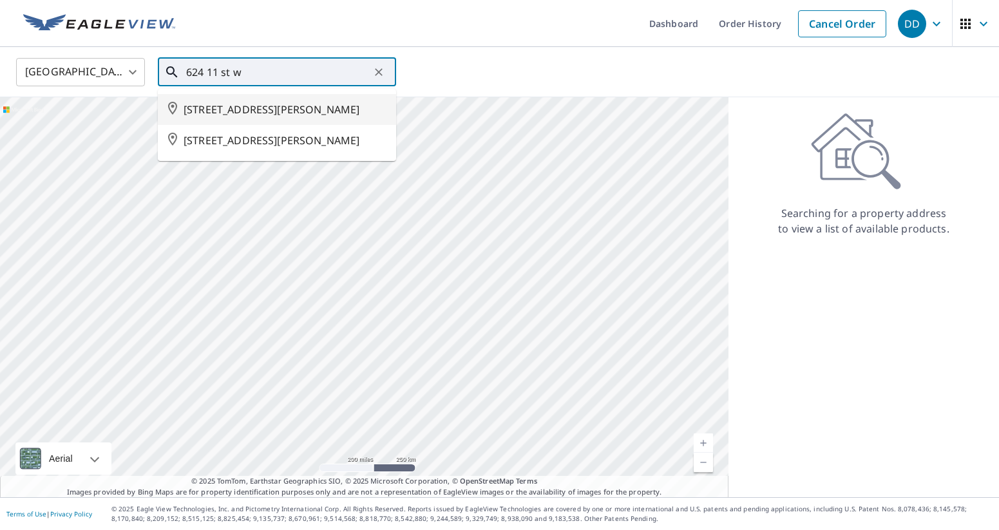
click at [220, 111] on span "[STREET_ADDRESS][PERSON_NAME]" at bounding box center [285, 109] width 202 height 15
type input "[STREET_ADDRESS][PERSON_NAME]"
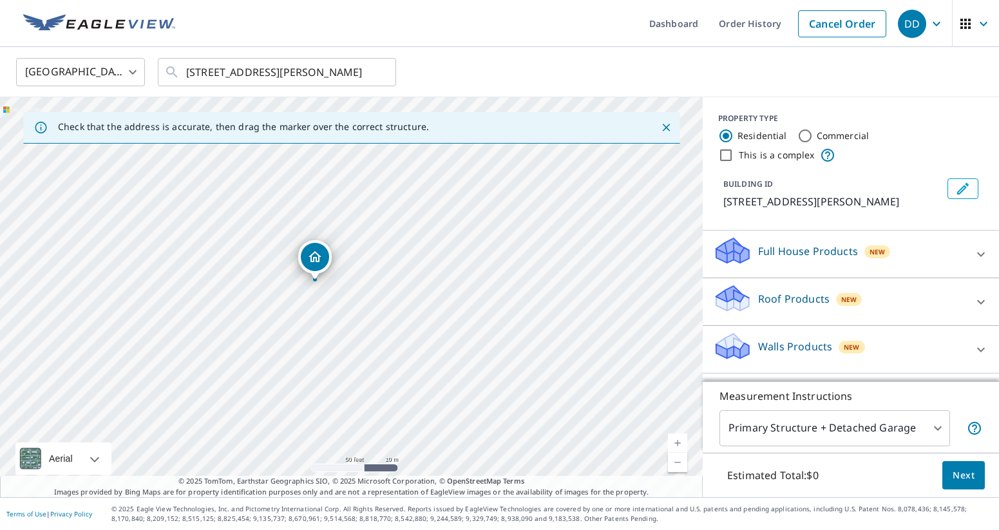
drag, startPoint x: 272, startPoint y: 276, endPoint x: 317, endPoint y: 269, distance: 45.6
click at [728, 152] on input "This is a complex" at bounding box center [725, 155] width 15 height 15
checkbox input "true"
radio input "false"
radio input "true"
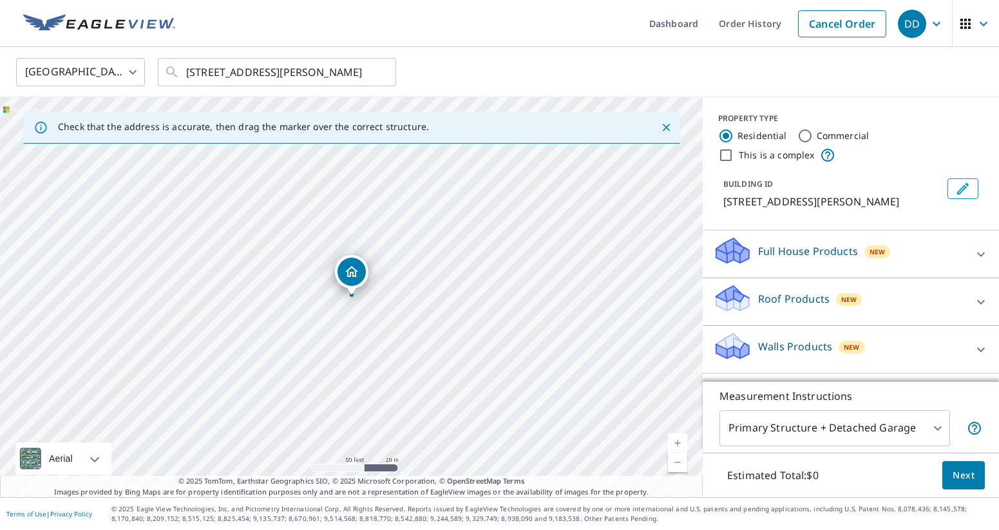
type input "4"
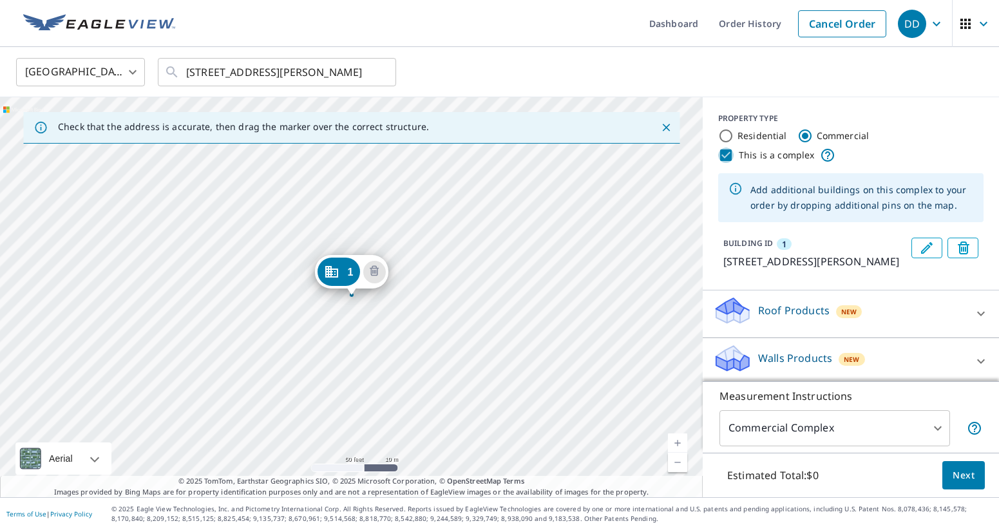
click at [733, 158] on input "This is a complex" at bounding box center [725, 155] width 15 height 15
checkbox input "false"
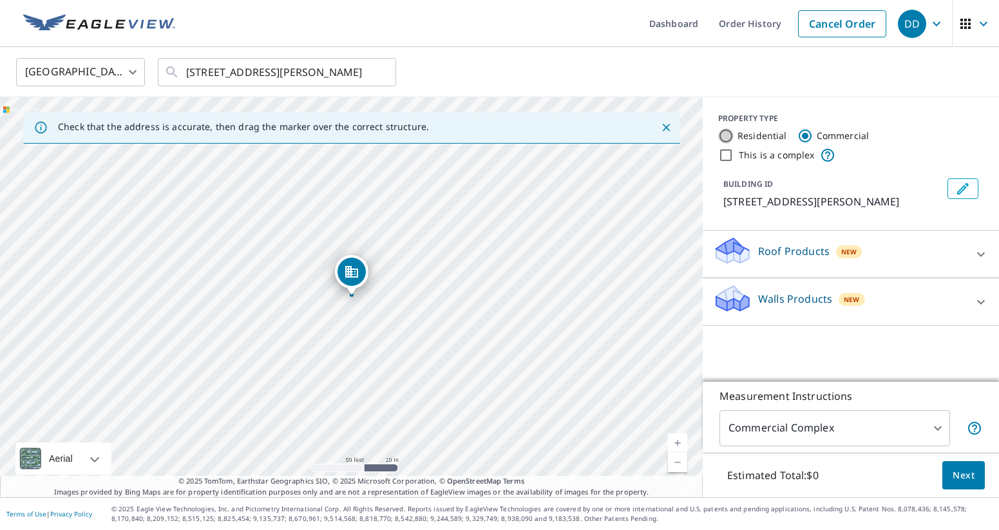
click at [726, 137] on input "Residential" at bounding box center [725, 135] width 15 height 15
radio input "true"
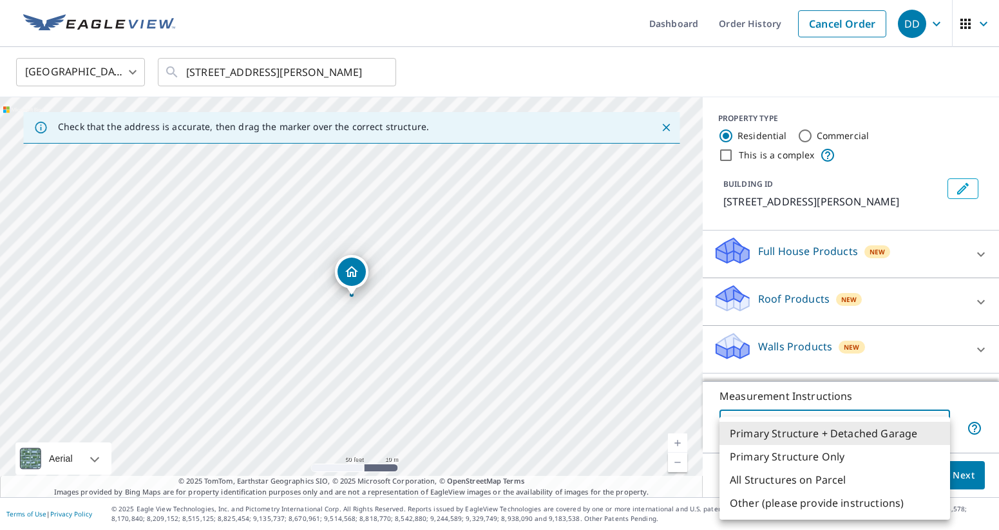
click at [932, 427] on body "DD DD Dashboard Order History Cancel Order DD Canada CA ​ [STREET_ADDRESS][PERS…" at bounding box center [499, 265] width 999 height 530
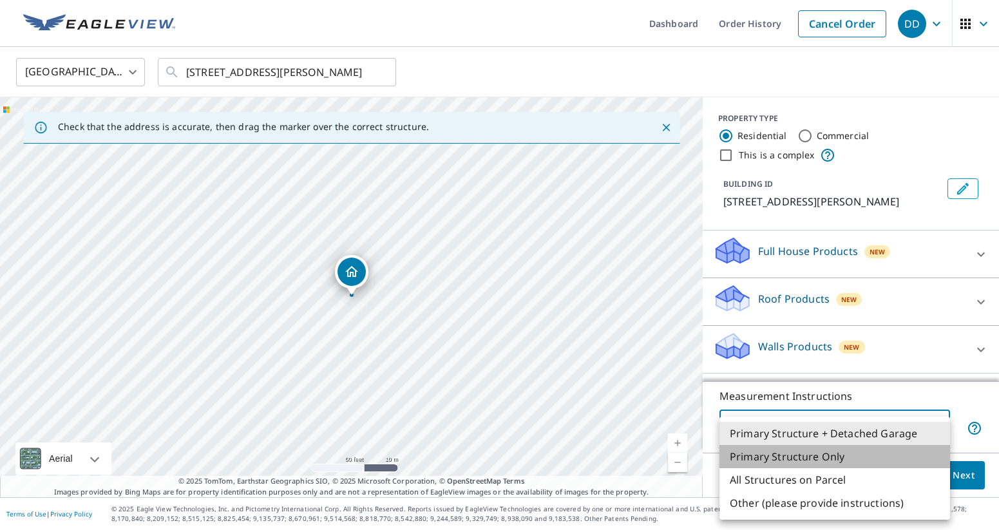
click at [890, 449] on li "Primary Structure Only" at bounding box center [835, 456] width 231 height 23
type input "2"
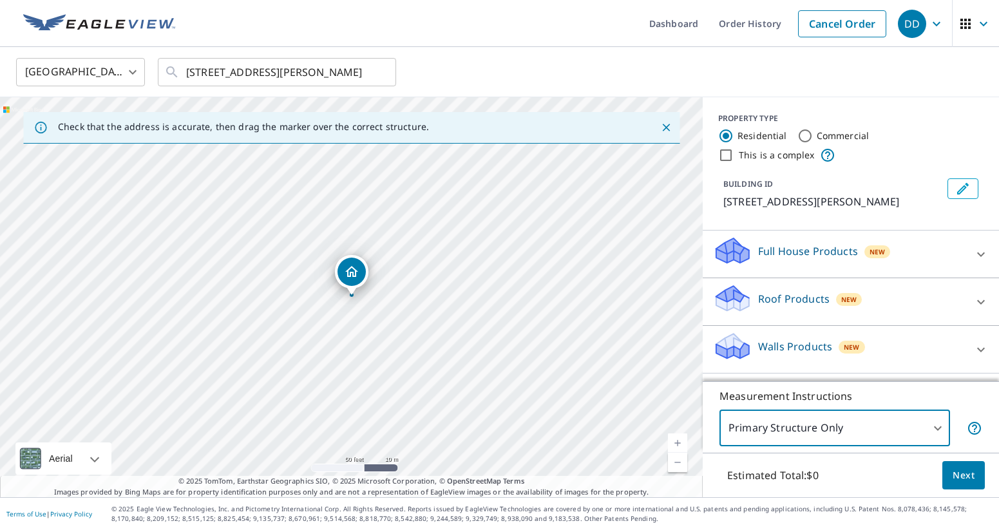
click at [978, 255] on icon at bounding box center [981, 254] width 15 height 15
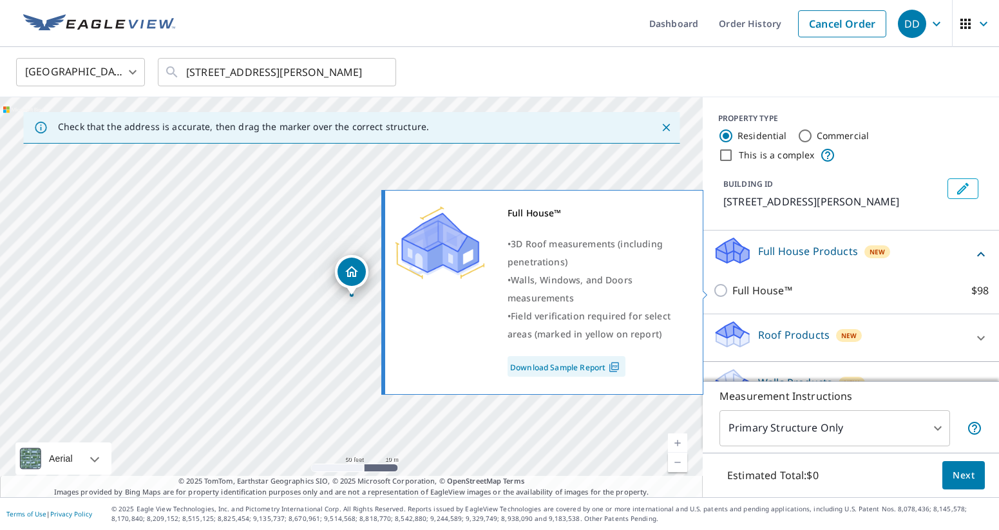
click at [769, 290] on p "Full House™" at bounding box center [763, 290] width 60 height 15
click at [733, 290] on input "Full House™ $98" at bounding box center [722, 290] width 19 height 15
checkbox input "true"
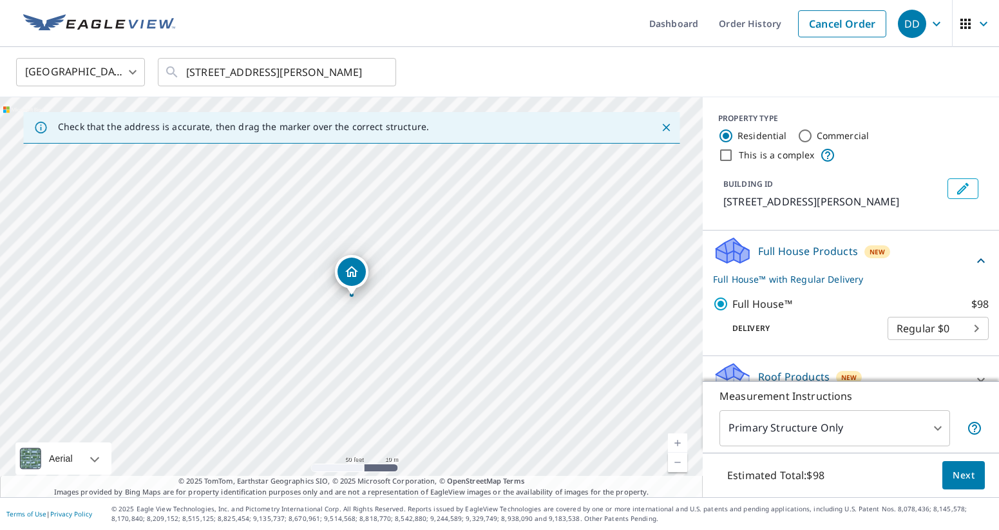
click at [934, 328] on body "DD DD Dashboard Order History Cancel Order DD Canada CA ​ [STREET_ADDRESS][PERS…" at bounding box center [499, 265] width 999 height 530
click at [920, 333] on li "Regular $0" at bounding box center [938, 328] width 101 height 23
click at [956, 476] on span "Next" at bounding box center [964, 476] width 22 height 16
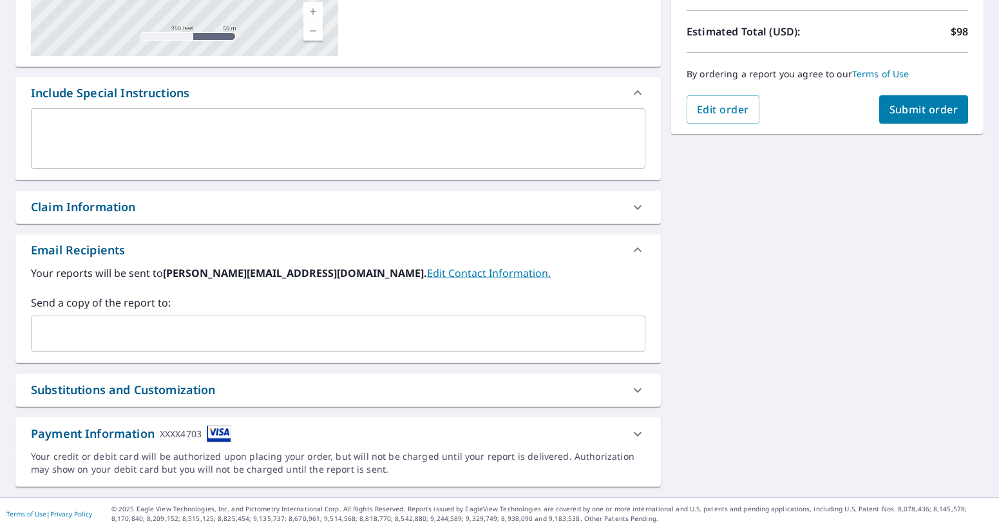
scroll to position [277, 0]
click at [280, 208] on div "Claim Information" at bounding box center [327, 206] width 592 height 17
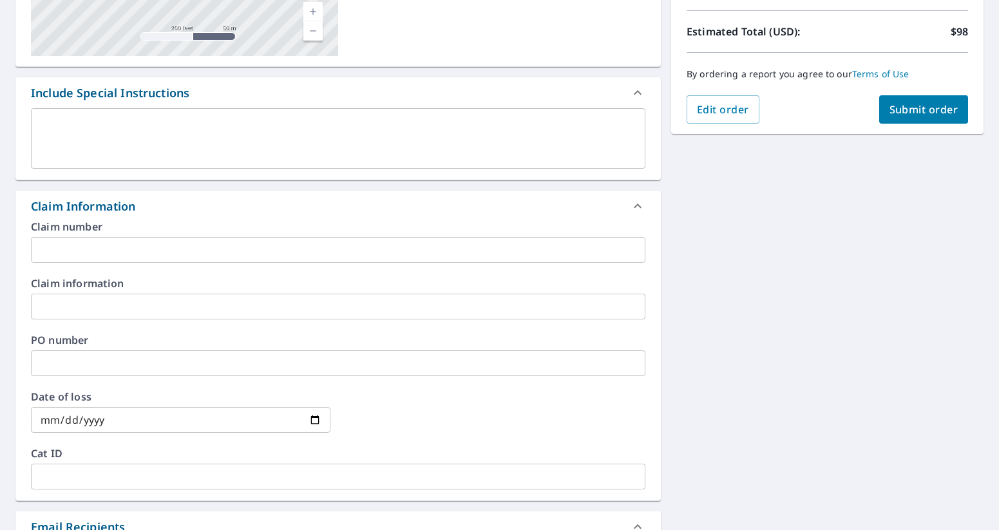
click at [183, 249] on input "text" at bounding box center [338, 250] width 615 height 26
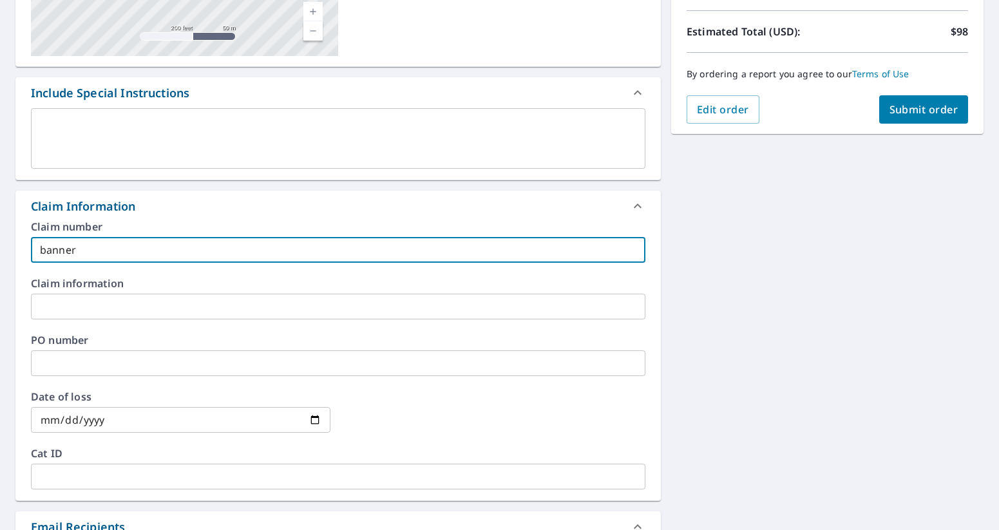
type input "banner"
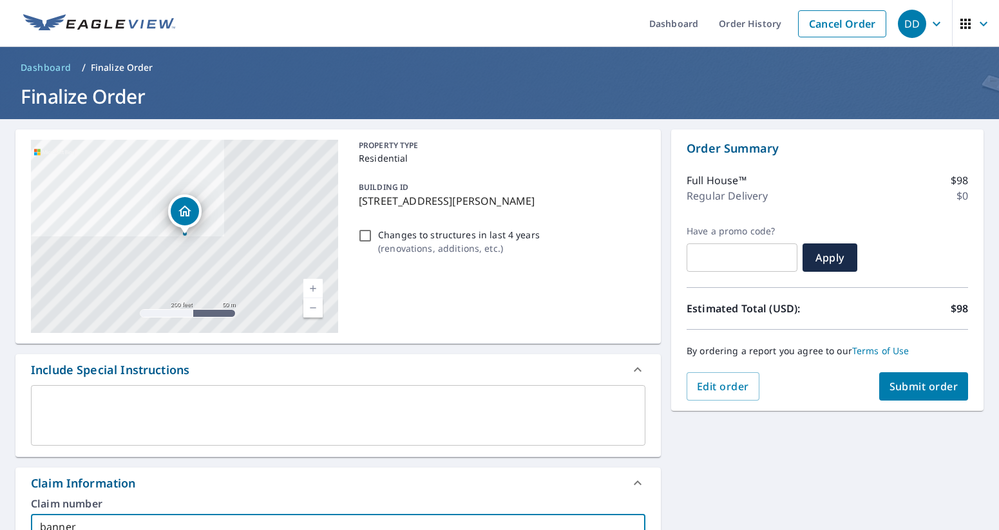
scroll to position [0, 0]
click at [919, 380] on span "Submit order" at bounding box center [924, 387] width 69 height 14
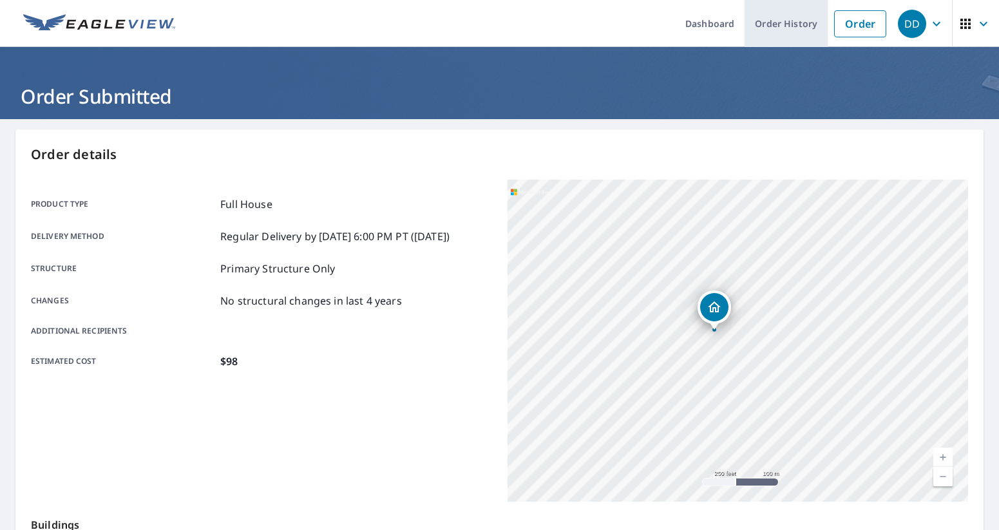
click at [802, 30] on link "Order History" at bounding box center [786, 23] width 83 height 47
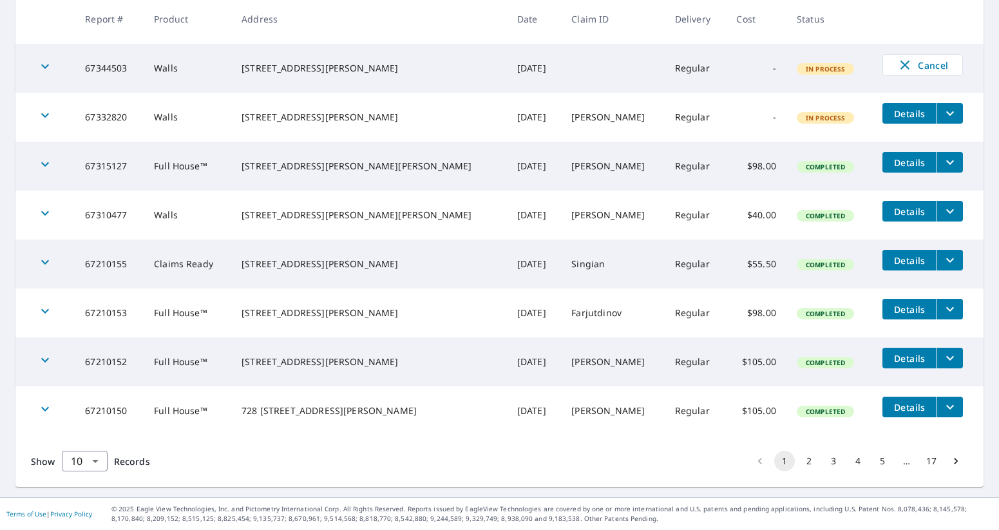
scroll to position [337, 0]
click at [883, 458] on button "5" at bounding box center [882, 461] width 21 height 21
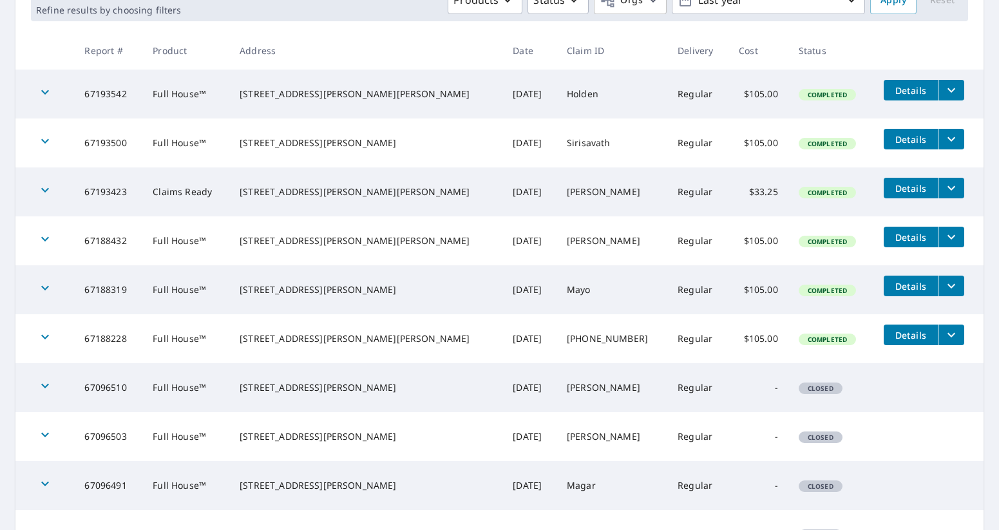
click at [907, 140] on span "Details" at bounding box center [911, 139] width 39 height 12
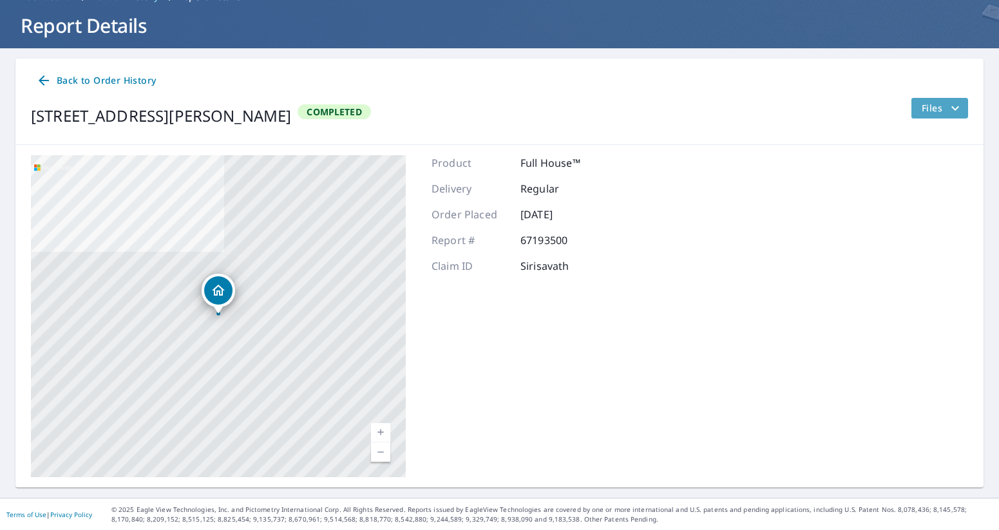
click at [942, 109] on span "Files" at bounding box center [942, 108] width 41 height 15
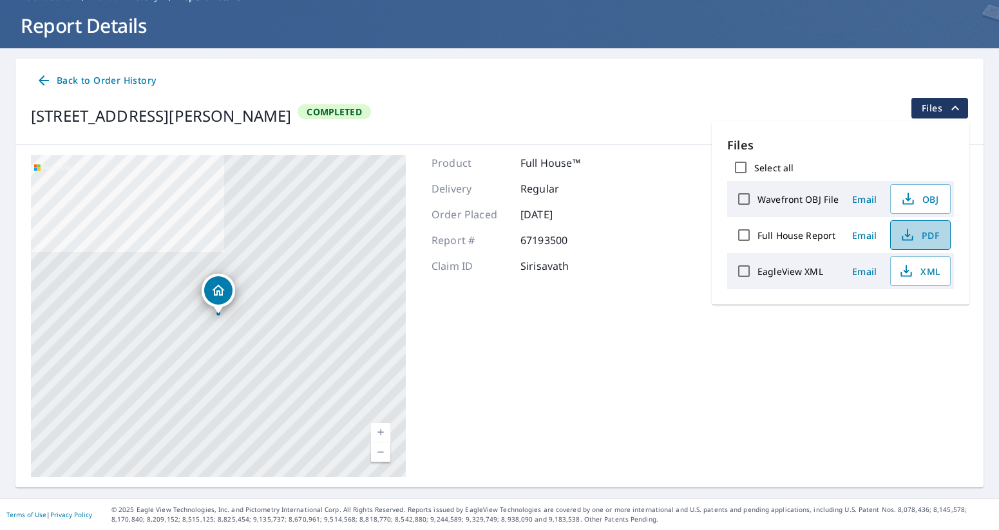
click at [944, 236] on button "PDF" at bounding box center [921, 235] width 61 height 30
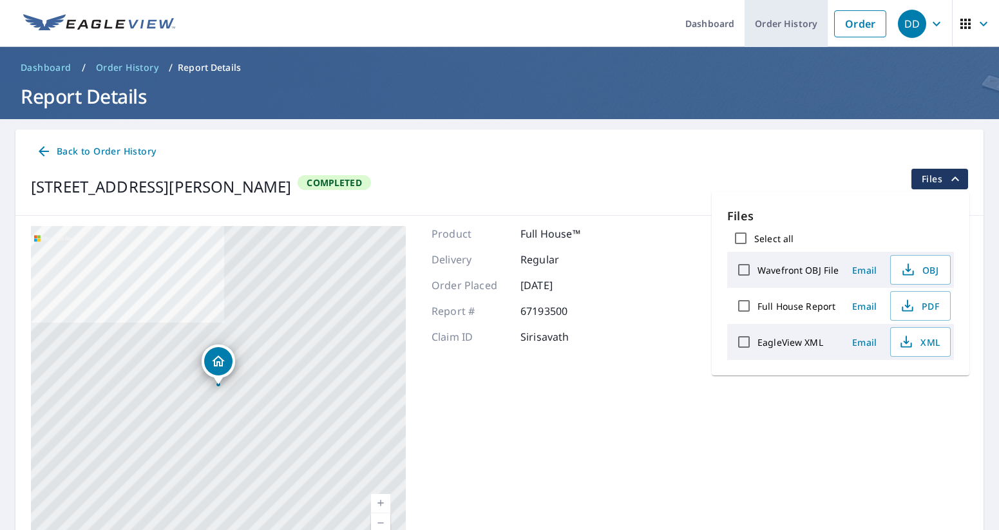
click at [778, 28] on link "Order History" at bounding box center [786, 23] width 83 height 47
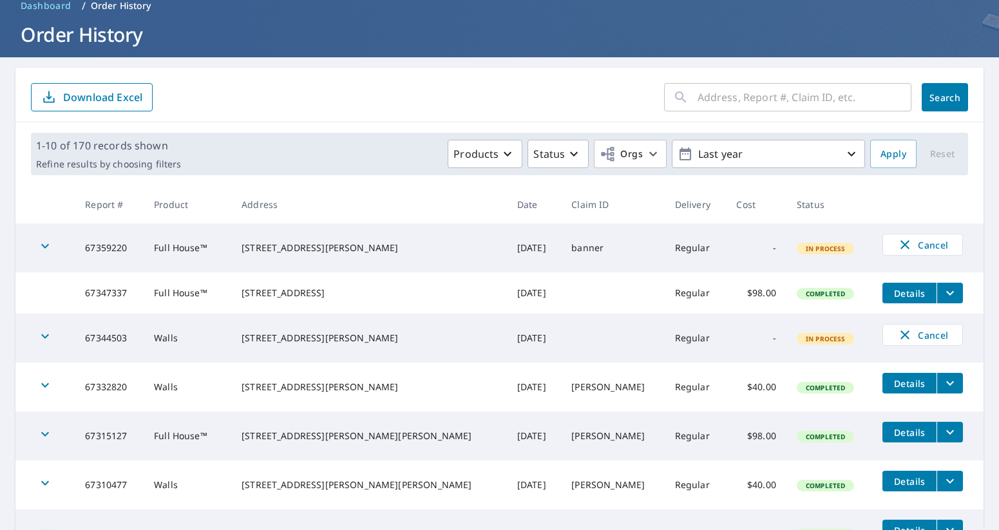
scroll to position [49, 0]
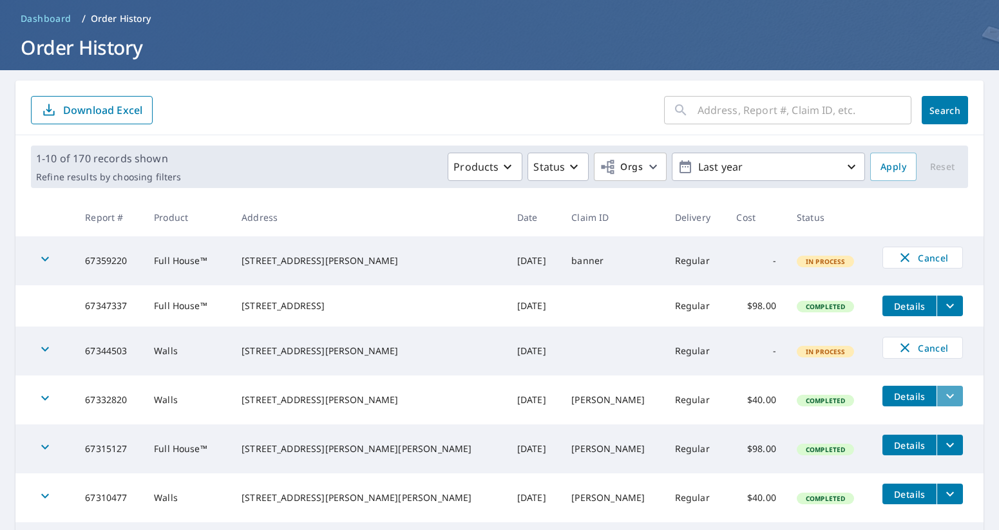
click at [943, 403] on icon "filesDropdownBtn-67332820" at bounding box center [950, 396] width 15 height 15
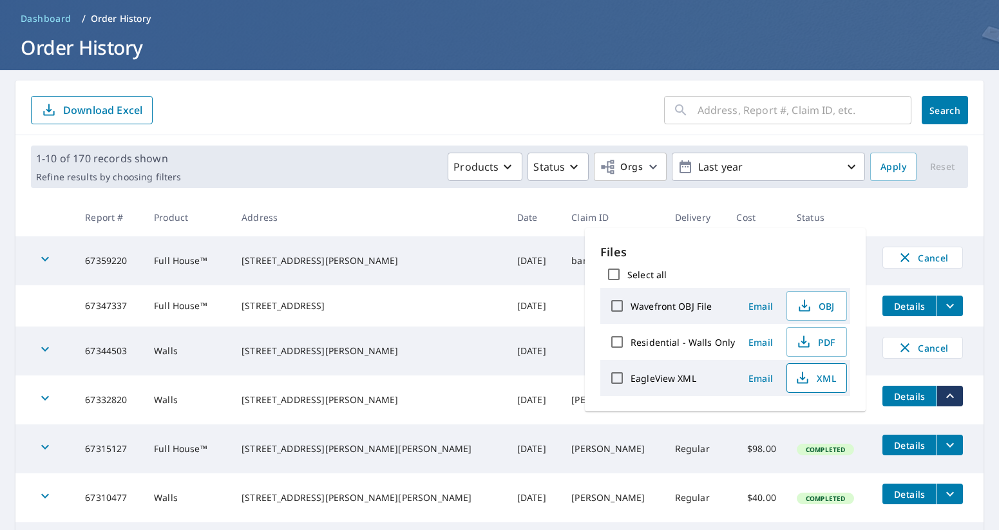
scroll to position [0, 0]
click at [818, 335] on span "PDF" at bounding box center [815, 341] width 41 height 15
click at [507, 217] on th "Date" at bounding box center [534, 217] width 54 height 38
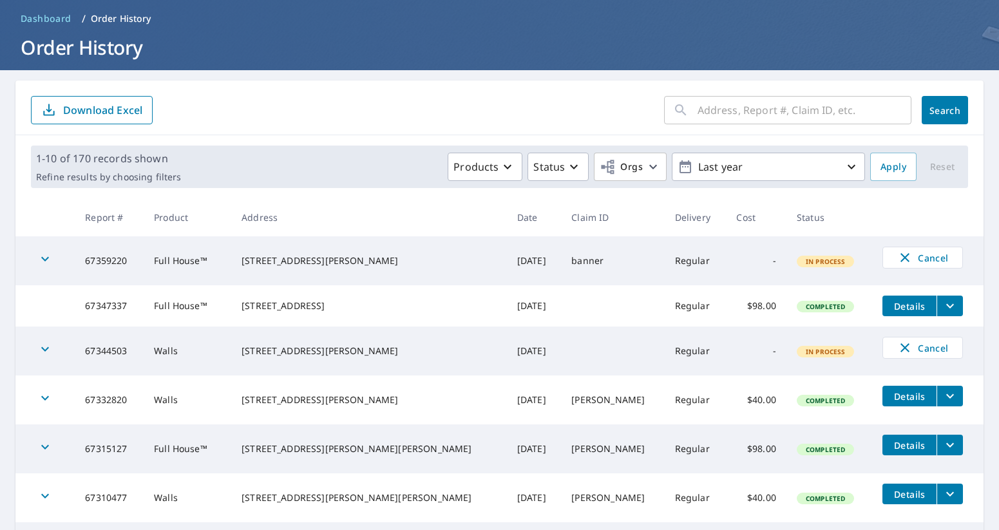
scroll to position [36, 0]
